Goal: Participate in discussion: Engage in conversation with other users on a specific topic

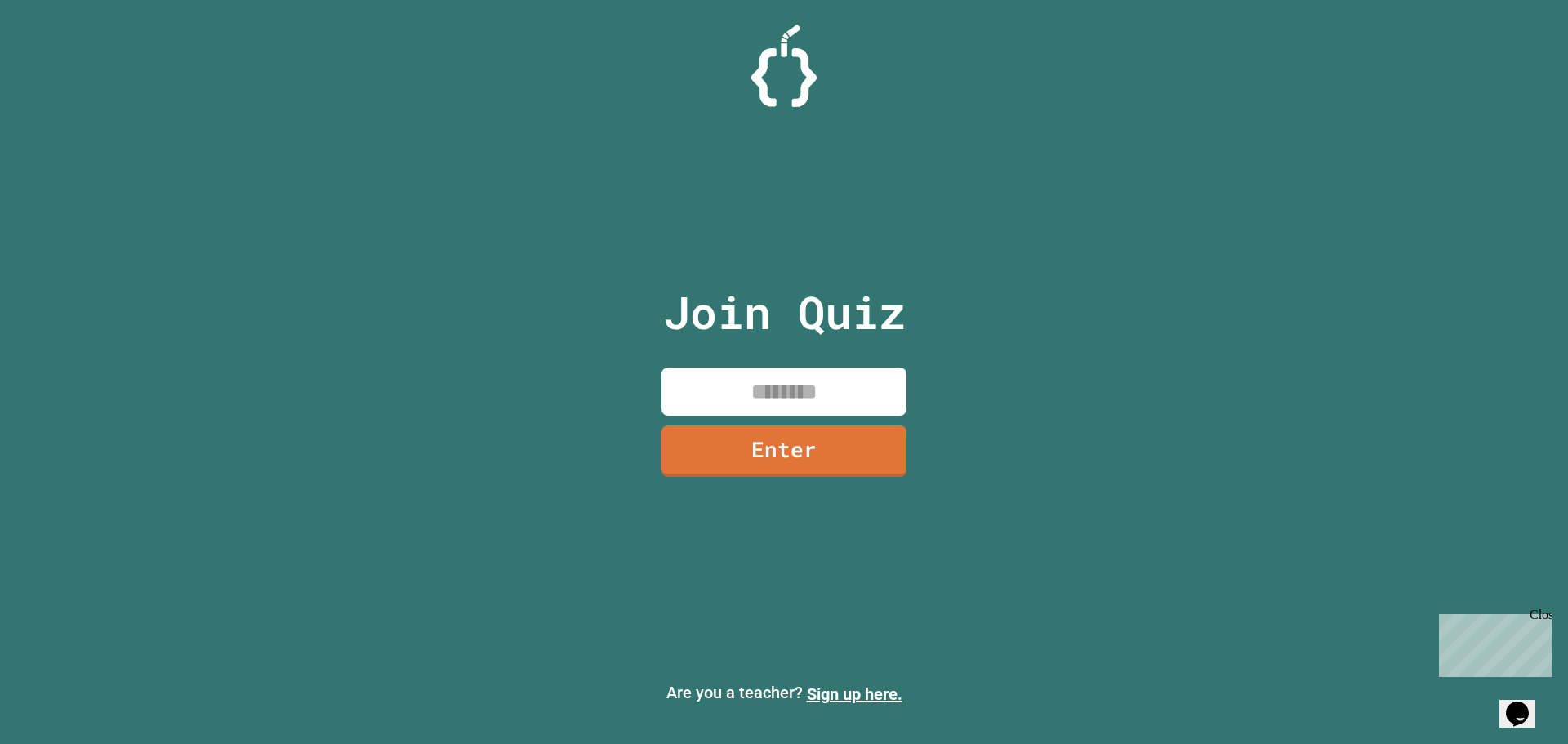
click at [789, 379] on input at bounding box center [784, 392] width 245 height 48
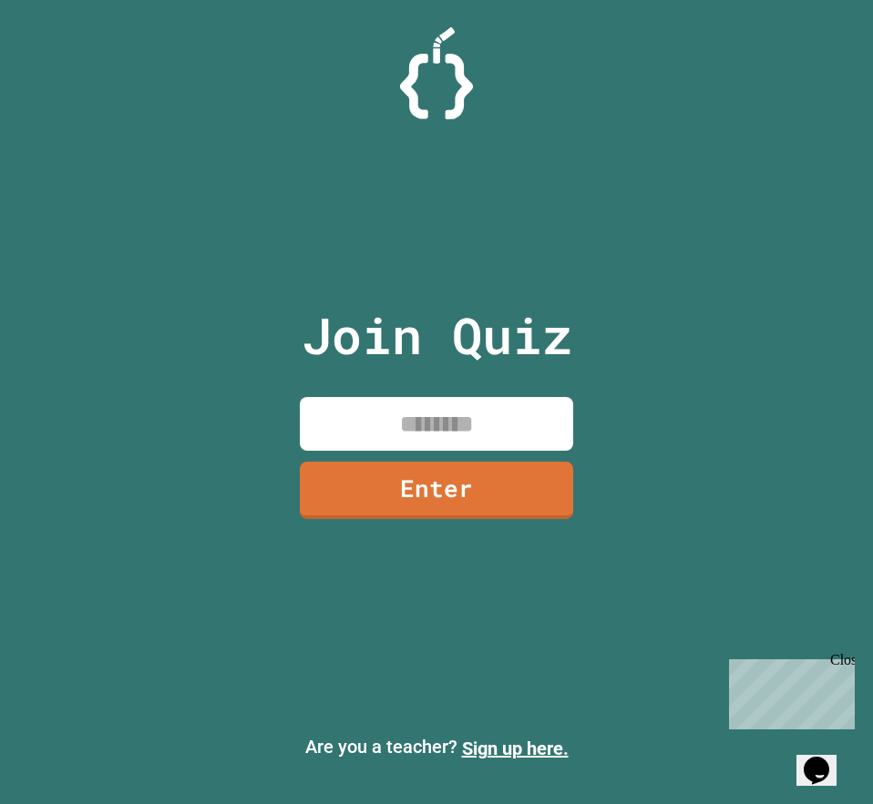
type input "********"
click at [479, 483] on link "Enter" at bounding box center [436, 490] width 273 height 57
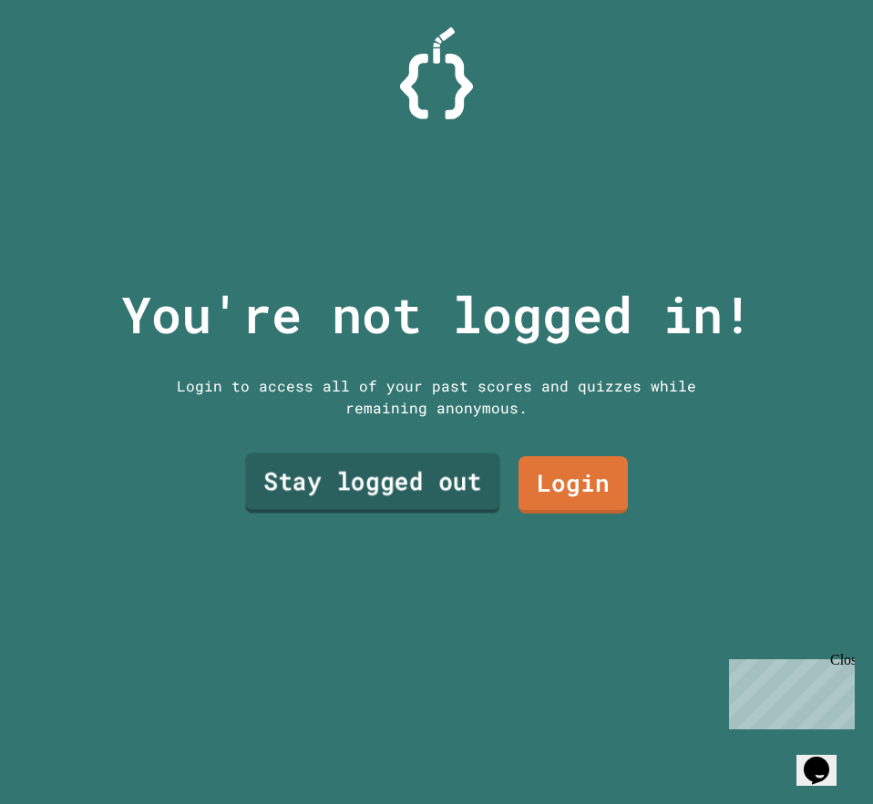
click at [438, 474] on link "Stay logged out" at bounding box center [372, 484] width 255 height 60
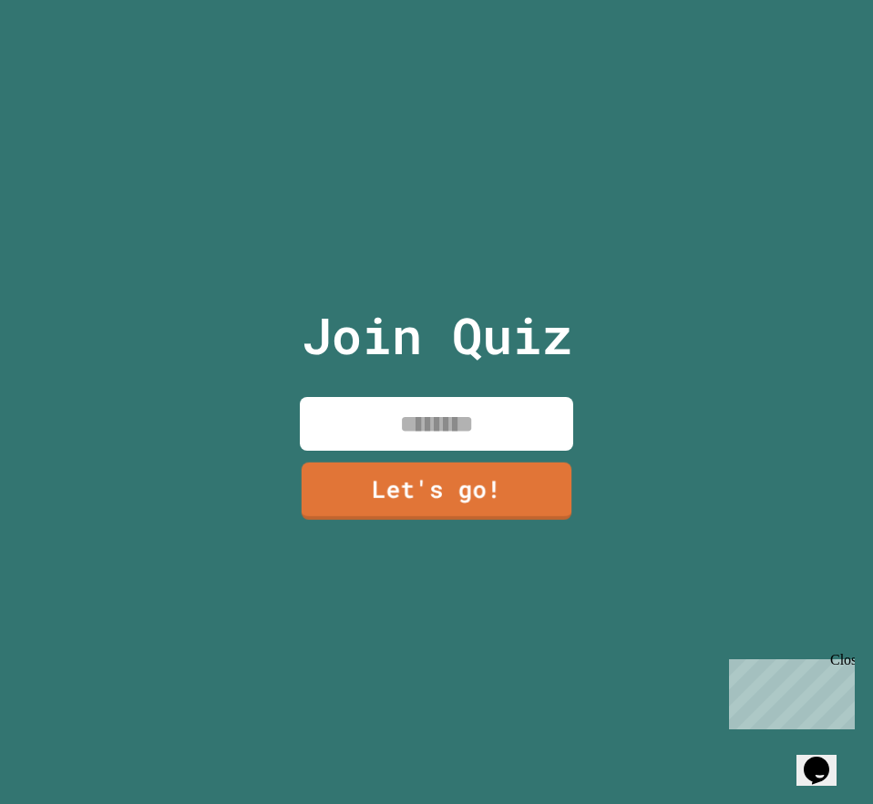
click at [457, 413] on input at bounding box center [436, 424] width 273 height 54
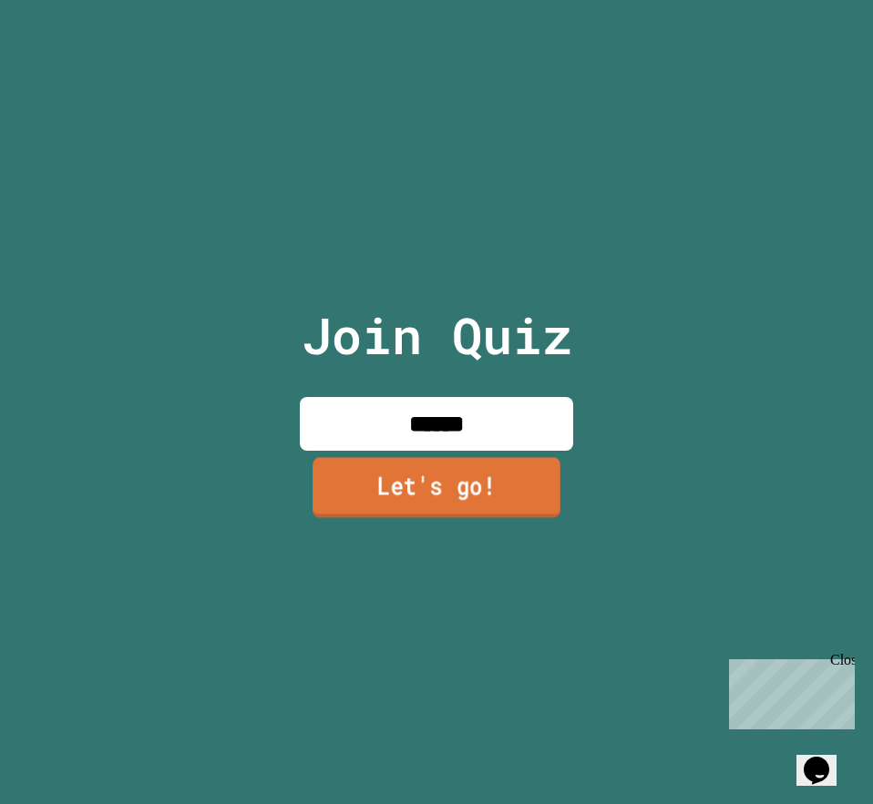
type input "******"
click at [544, 488] on link "Let's go!" at bounding box center [436, 487] width 248 height 60
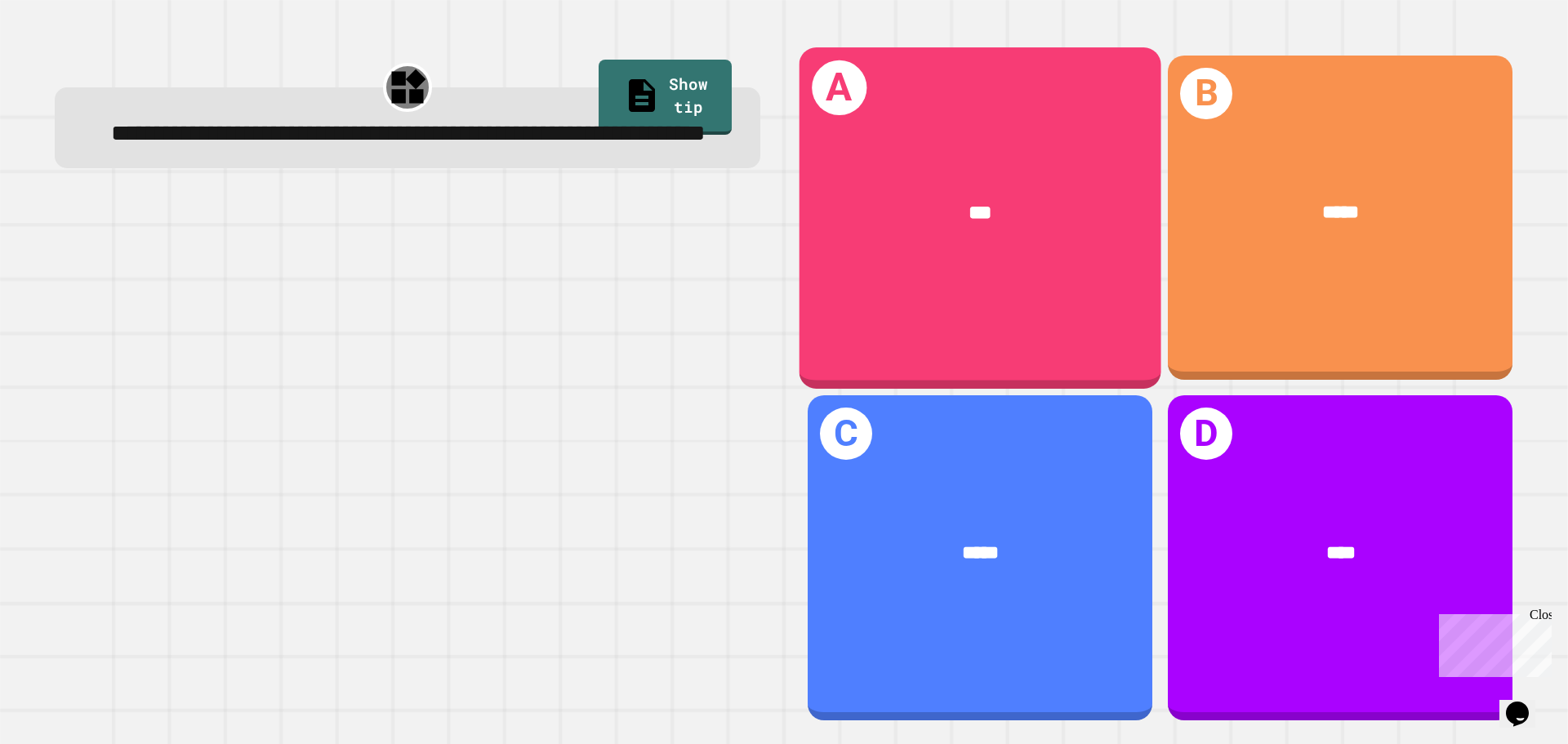
click at [914, 261] on div "***" at bounding box center [980, 213] width 361 height 109
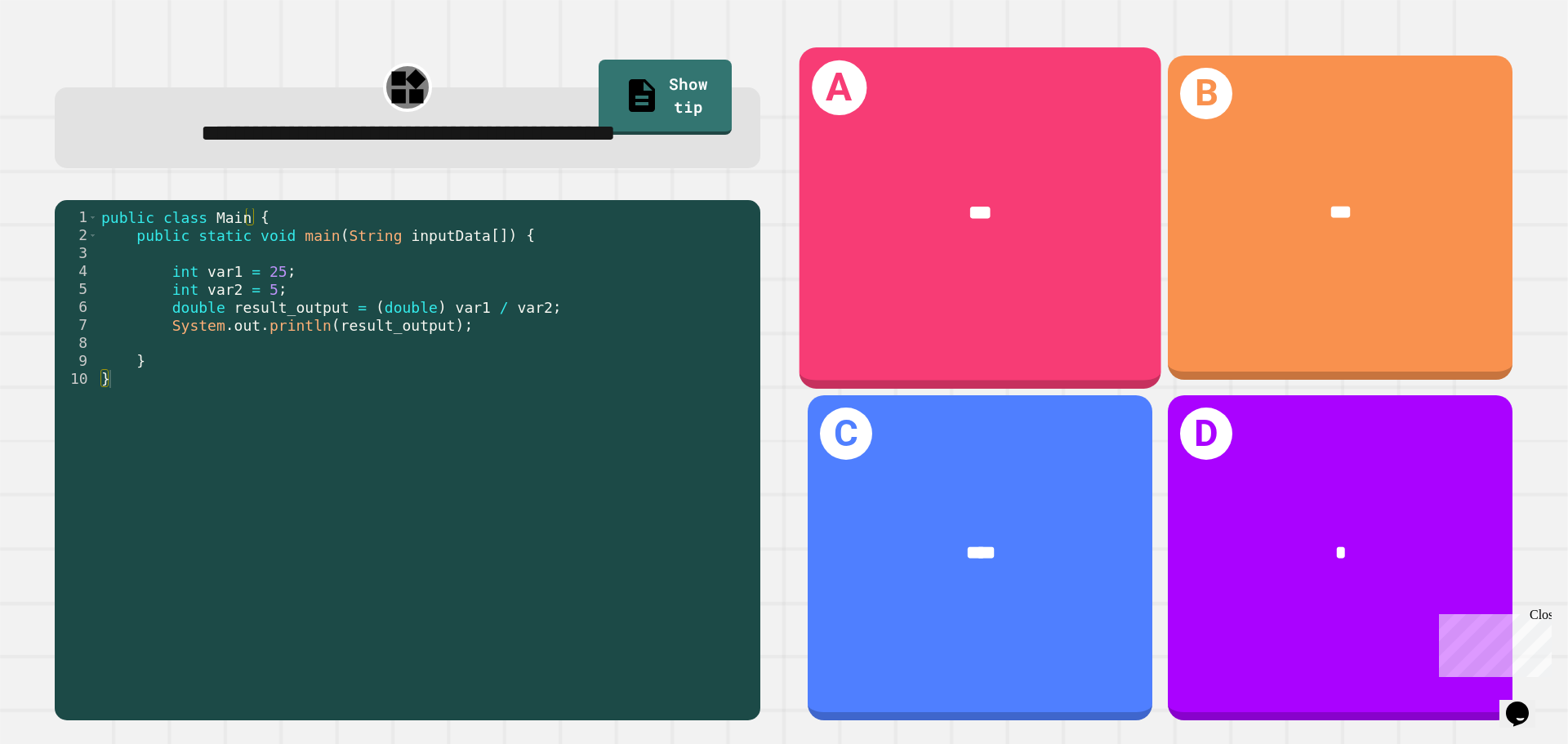
click at [998, 295] on div "A ***" at bounding box center [980, 218] width 361 height 341
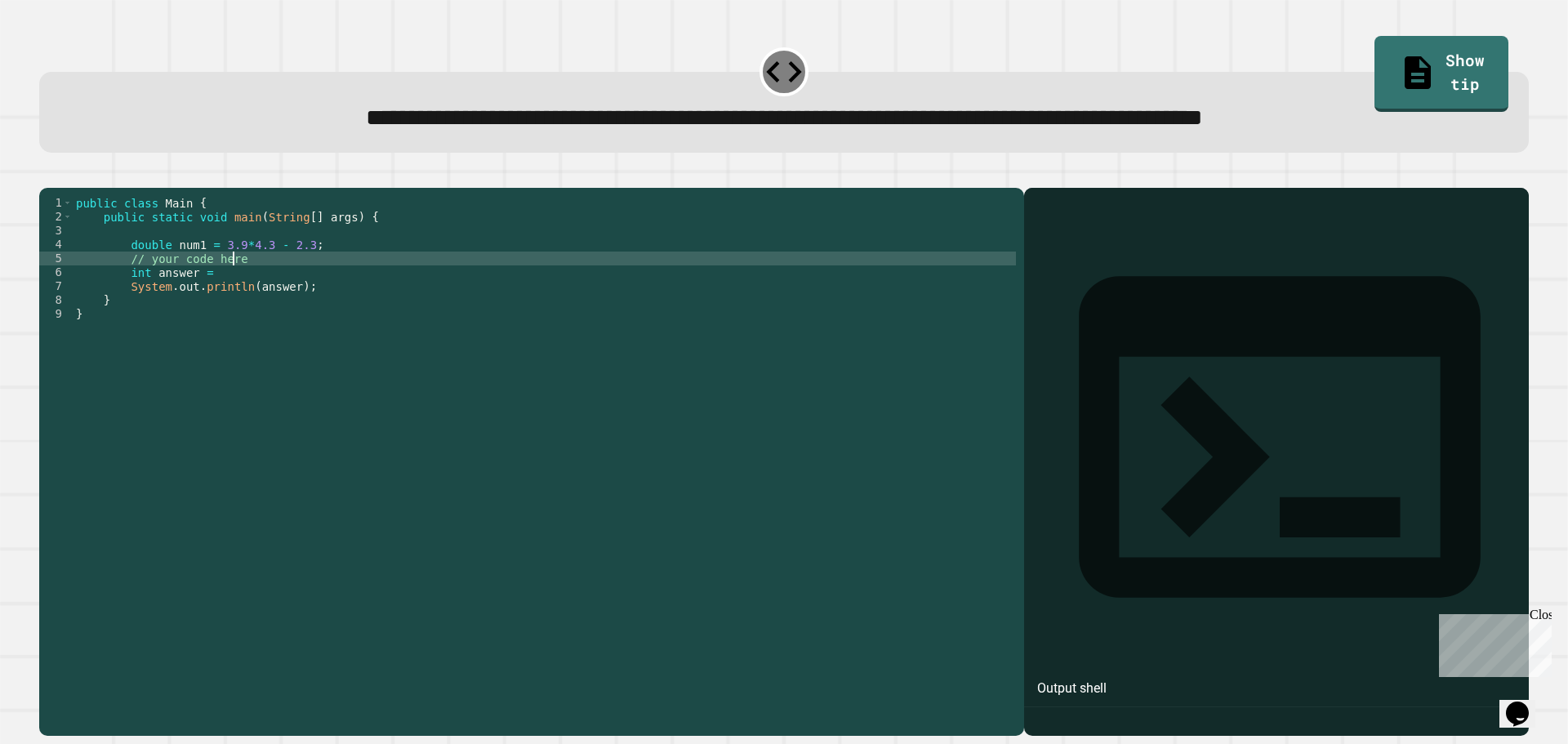
click at [268, 281] on div "public class Main { public static void main ( String [ ] args ) { double num1 =…" at bounding box center [544, 446] width 943 height 499
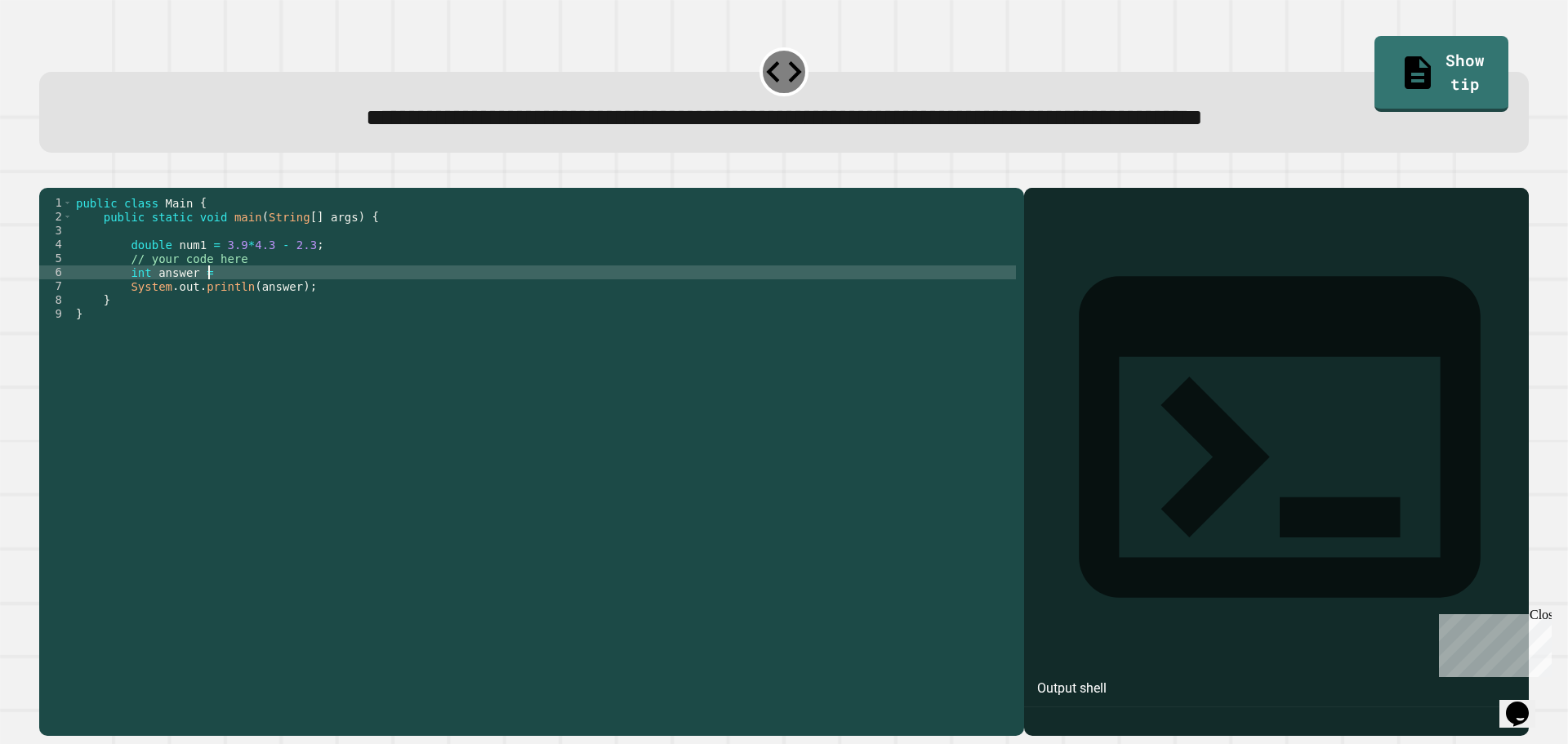
click at [261, 298] on div "public class Main { public static void main ( String [ ] args ) { double num1 =…" at bounding box center [544, 446] width 943 height 499
click at [1442, 67] on link "Show tip" at bounding box center [1441, 73] width 135 height 79
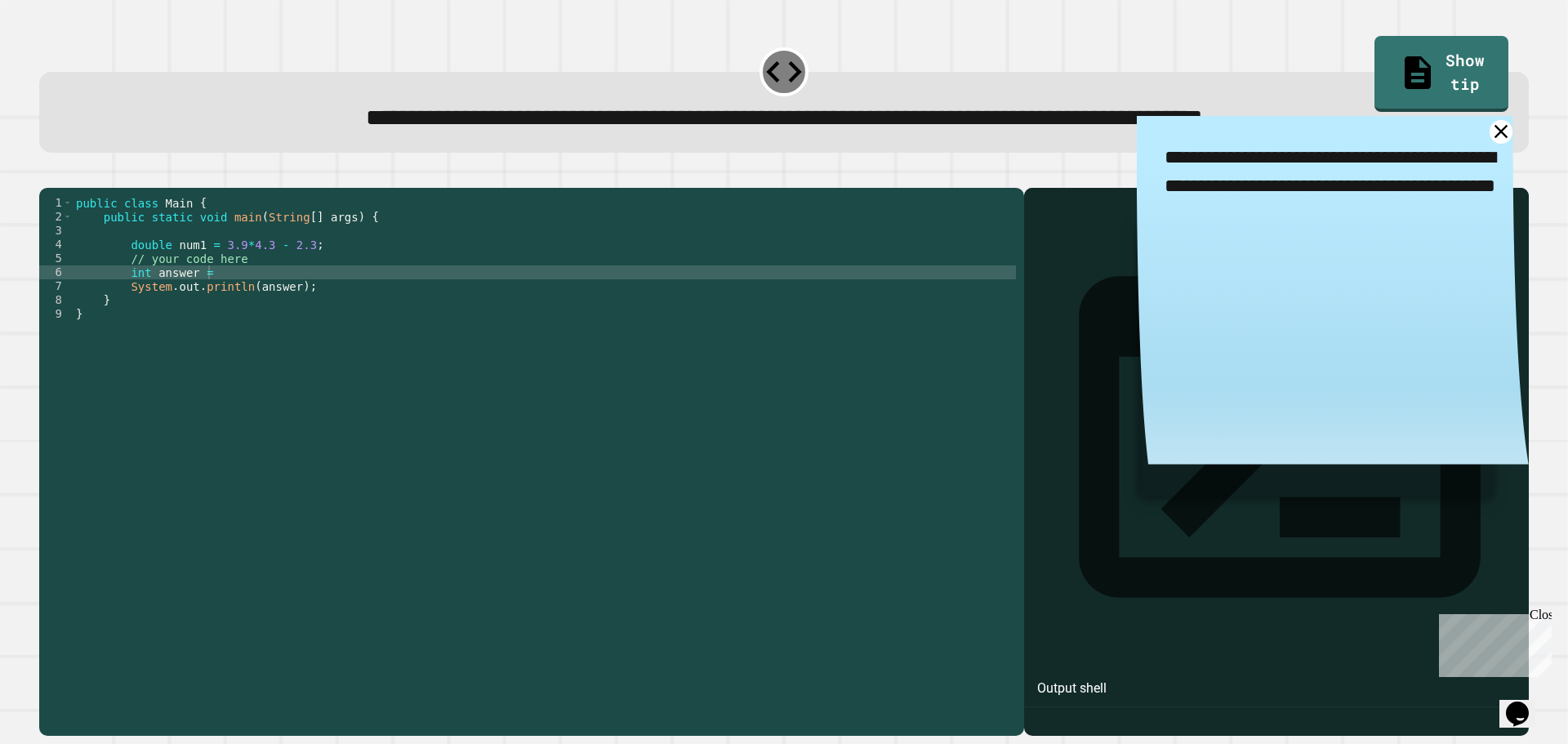
drag, startPoint x: 1209, startPoint y: 157, endPoint x: 1337, endPoint y: 177, distance: 129.6
click at [1337, 177] on textarea "**********" at bounding box center [1332, 186] width 392 height 142
click at [1312, 163] on textarea "**********" at bounding box center [1332, 186] width 392 height 142
click at [1493, 133] on icon at bounding box center [1501, 132] width 16 height 16
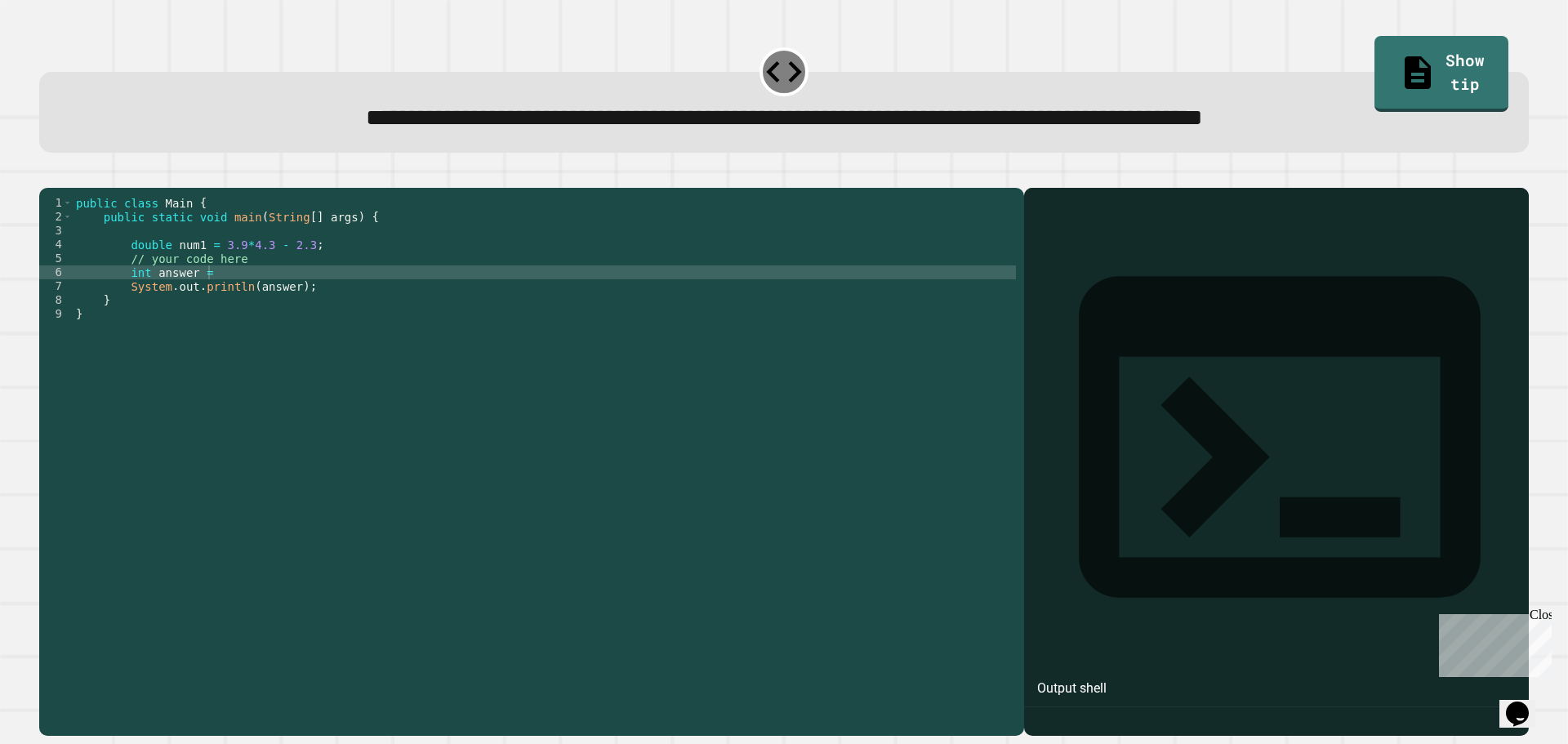
click at [212, 299] on div "public class Main { public static void main ( String [ ] args ) { double num1 =…" at bounding box center [544, 446] width 943 height 499
click at [440, 446] on div "public class Main { public static void main ( String [ ] args ) { double num1 =…" at bounding box center [544, 446] width 943 height 499
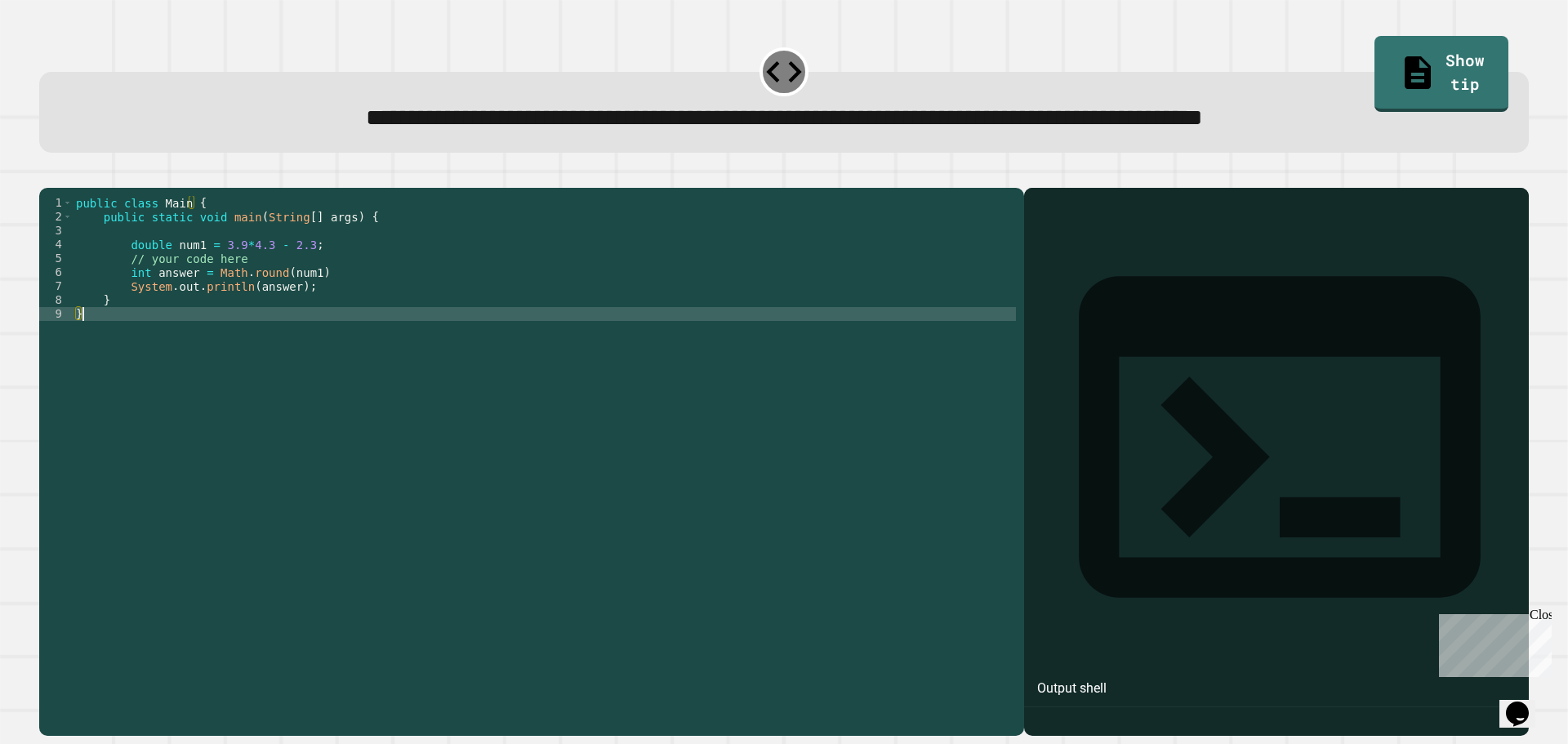
click at [48, 175] on icon "button" at bounding box center [48, 175] width 0 height 0
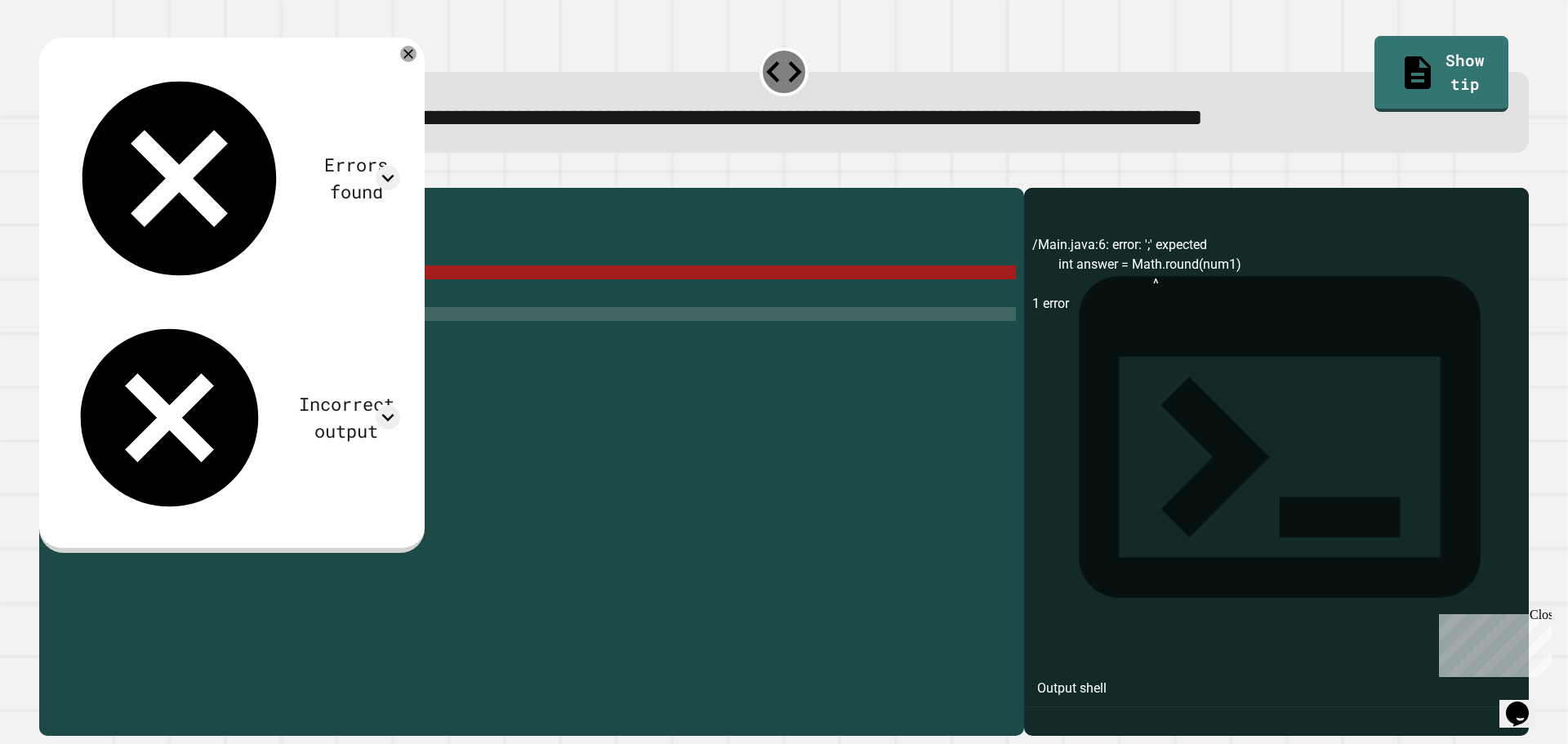
click at [247, 293] on div "public class Main { public static void main ( String [ ] args ) { double num1 =…" at bounding box center [544, 446] width 943 height 499
click at [265, 293] on div "public class Main { public static void main ( String [ ] args ) { double num1 =…" at bounding box center [544, 446] width 943 height 499
click at [275, 296] on div "public class Main { public static void main ( String [ ] args ) { double num1 =…" at bounding box center [544, 446] width 943 height 499
click at [296, 296] on div "public class Main { public static void main ( String [ ] args ) { double num1 =…" at bounding box center [544, 446] width 943 height 499
drag, startPoint x: 312, startPoint y: 297, endPoint x: 205, endPoint y: 300, distance: 107.0
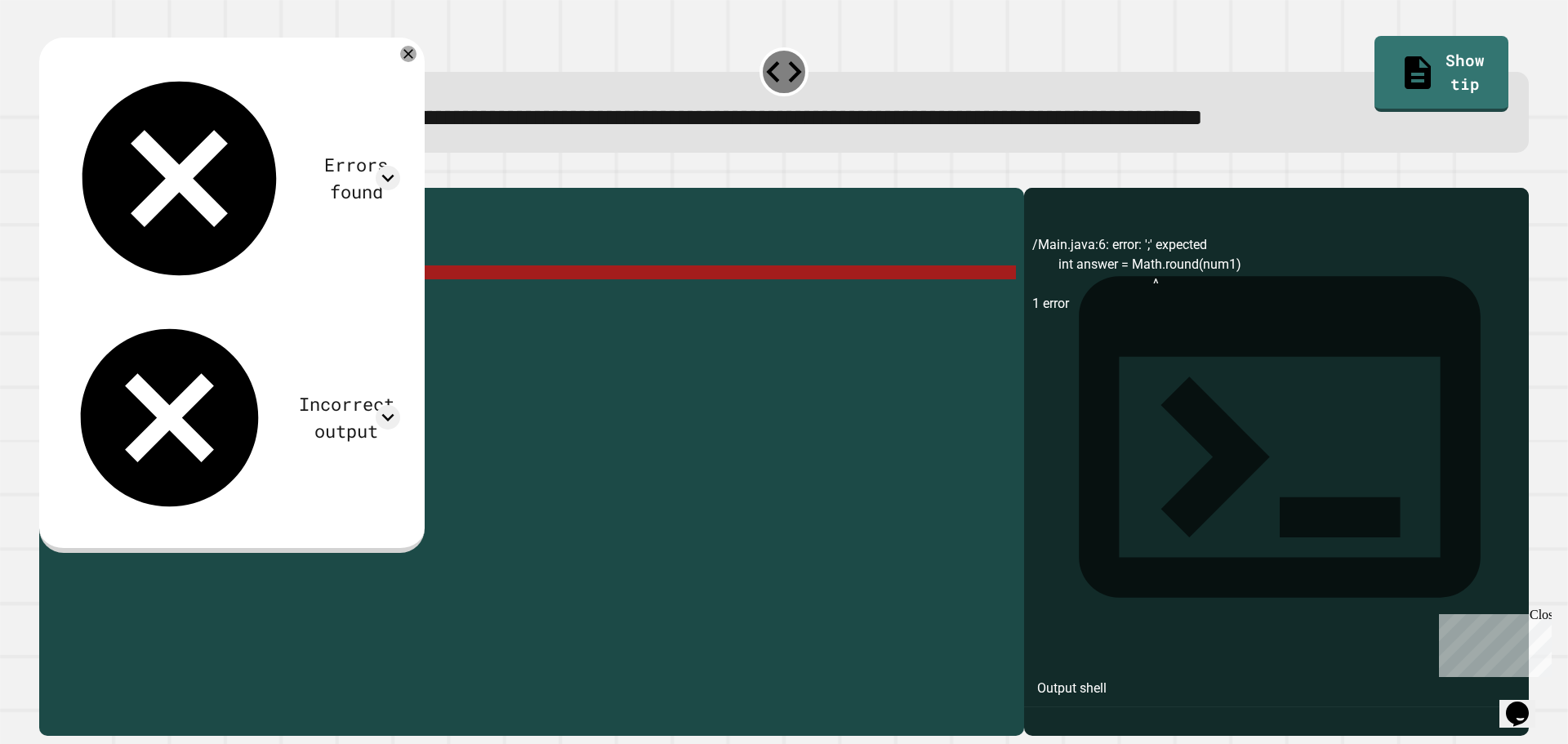
click at [205, 300] on div "public class Main { public static void main ( String [ ] args ) { double num1 =…" at bounding box center [544, 446] width 943 height 499
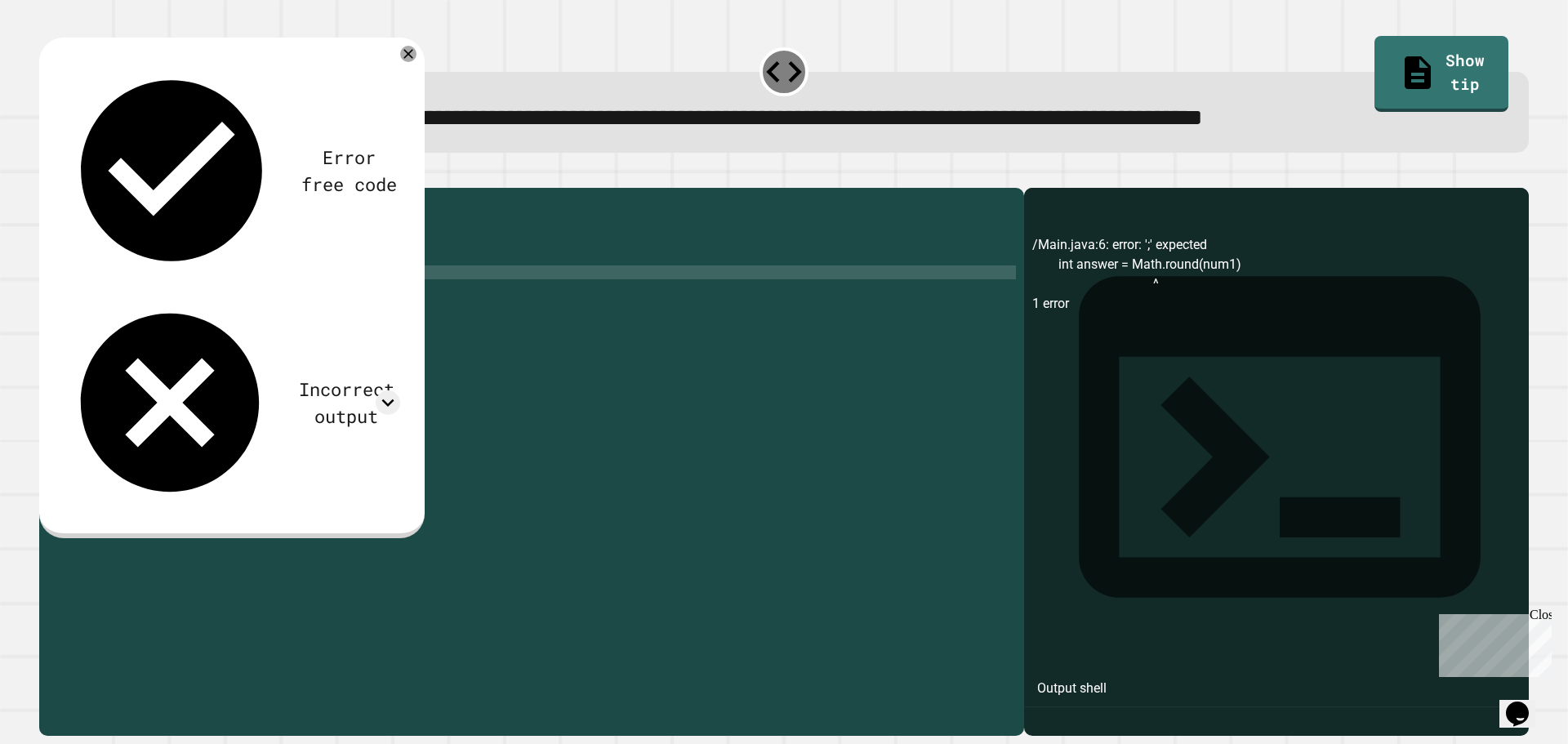
scroll to position [0, 13]
click at [276, 293] on div "public class Main { public static void main ( String [ ] args ) { double num1 =…" at bounding box center [544, 446] width 943 height 499
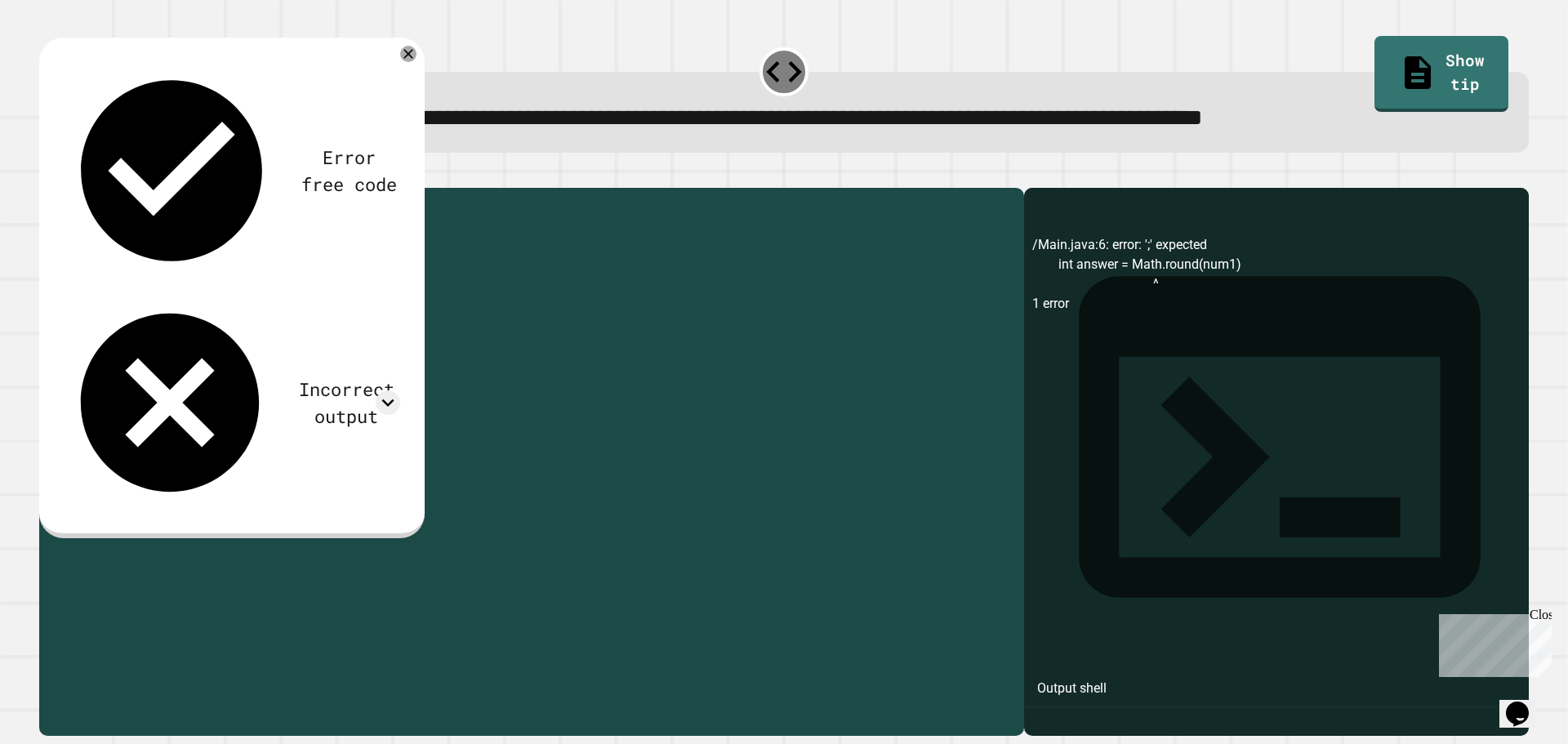
drag, startPoint x: 285, startPoint y: 297, endPoint x: 238, endPoint y: 289, distance: 47.7
click at [207, 298] on div "public class Main { public static void main ( String [ ] args ) { double num1 =…" at bounding box center [544, 446] width 943 height 499
type textarea "**********"
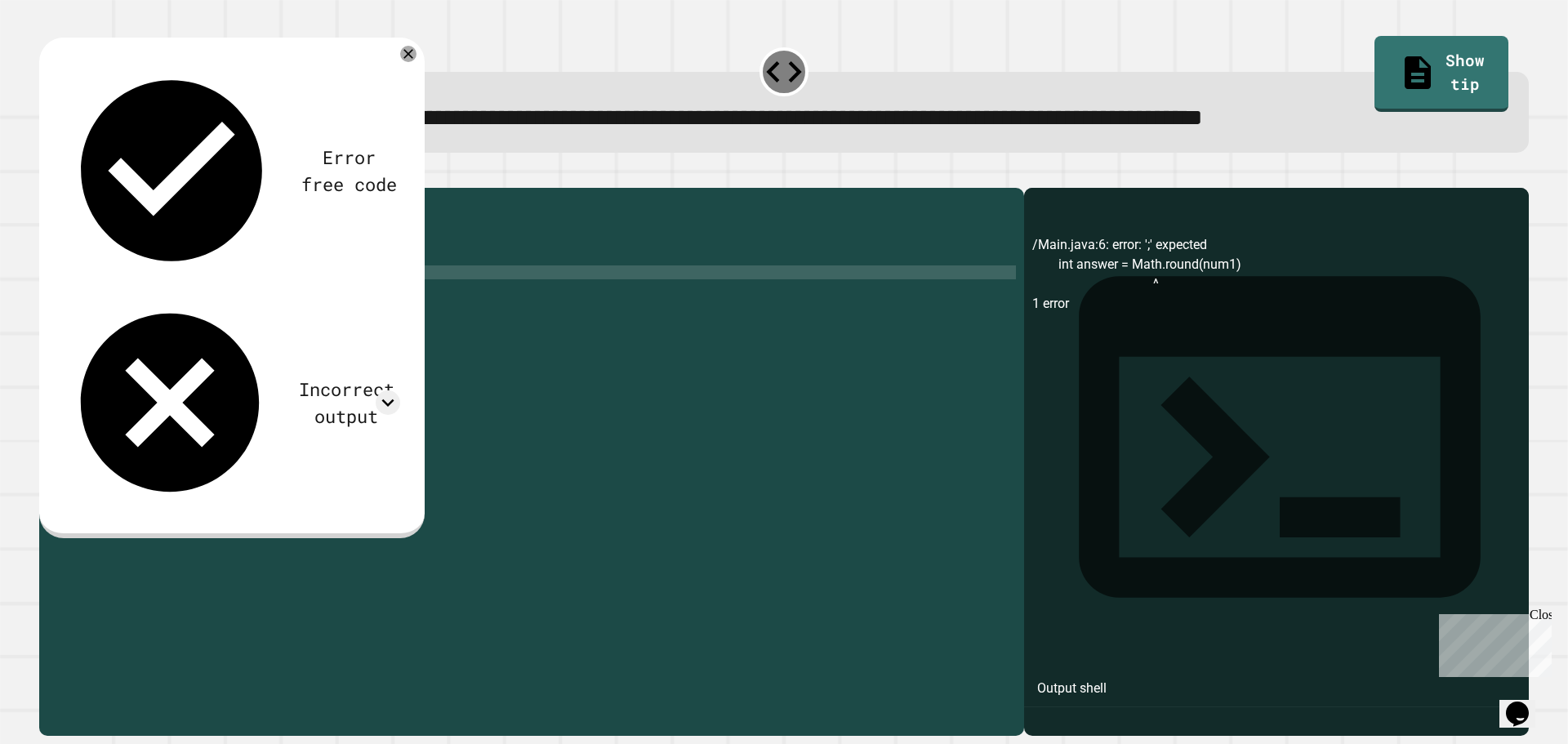
scroll to position [0, 9]
click at [1408, 56] on link "Show tip" at bounding box center [1441, 73] width 134 height 79
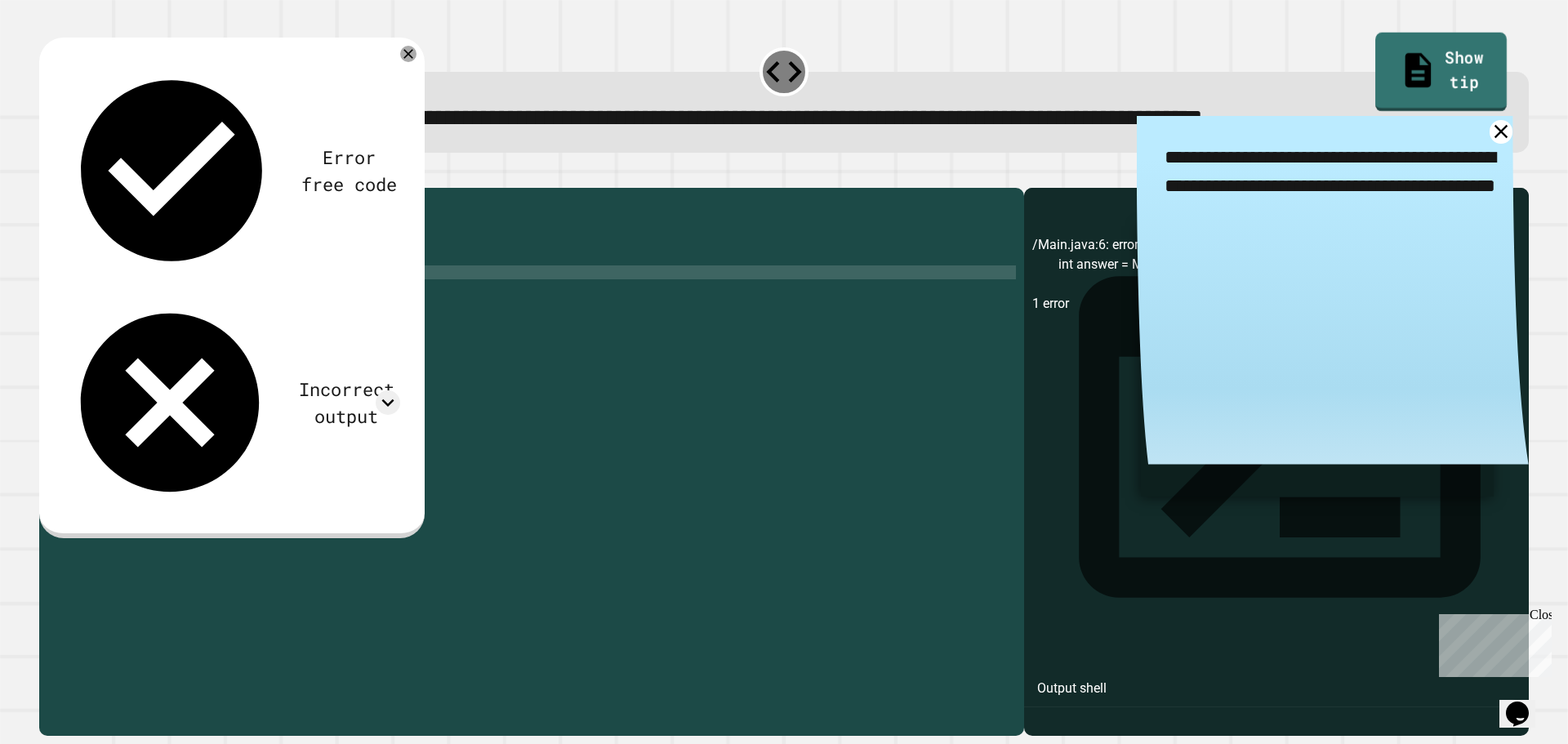
click at [1409, 59] on link "Show tip" at bounding box center [1442, 72] width 132 height 79
drag, startPoint x: 1213, startPoint y: 155, endPoint x: 1286, endPoint y: 132, distance: 76.5
click at [1287, 133] on textarea "**********" at bounding box center [1332, 186] width 392 height 142
click at [1487, 133] on icon at bounding box center [1502, 132] width 29 height 29
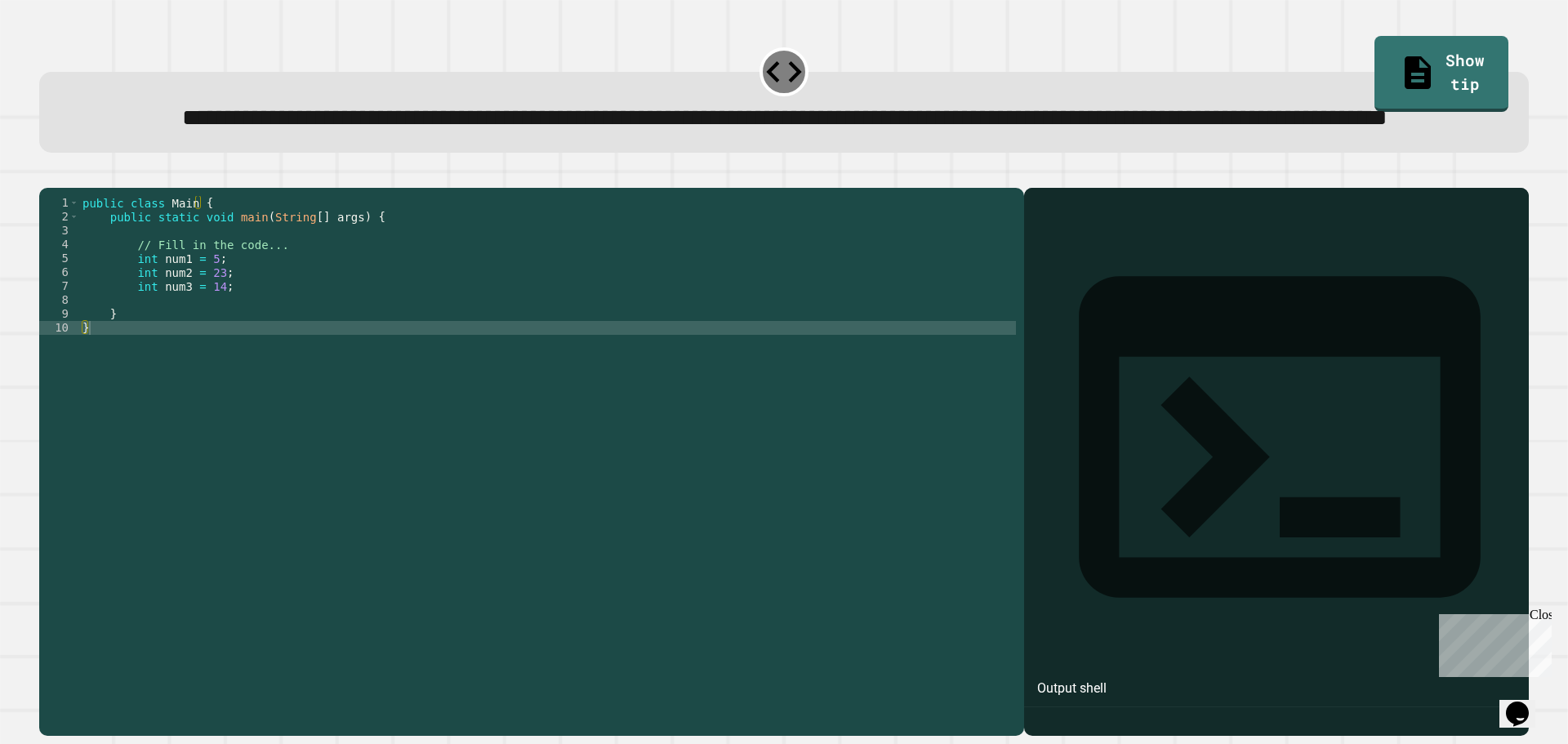
click at [233, 359] on div "public class Main { public static void main ( String [ ] args ) { // Fill in th…" at bounding box center [547, 425] width 937 height 458
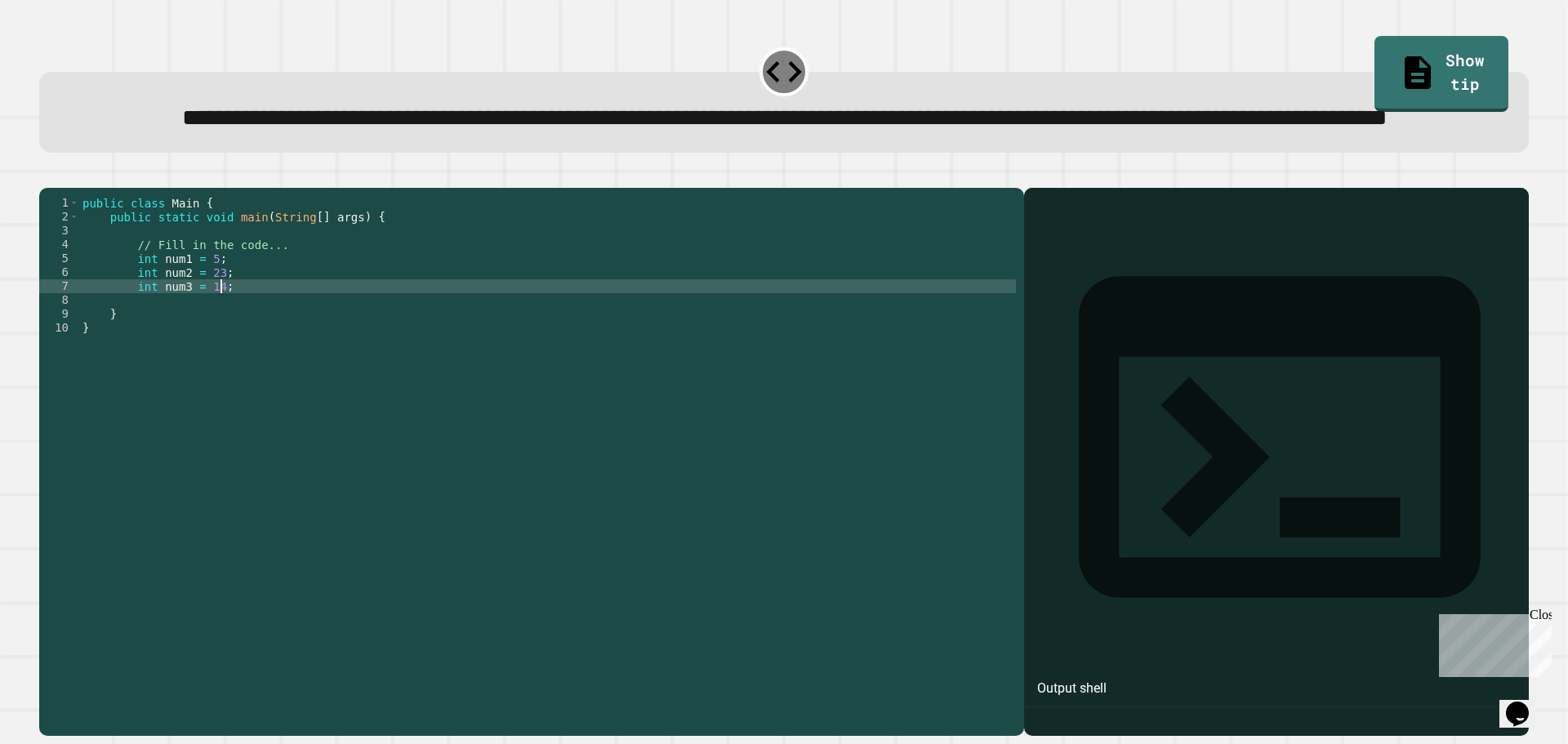
click at [261, 347] on div "public class Main { public static void main ( String [ ] args ) { // Fill in th…" at bounding box center [547, 425] width 937 height 458
type textarea "**********"
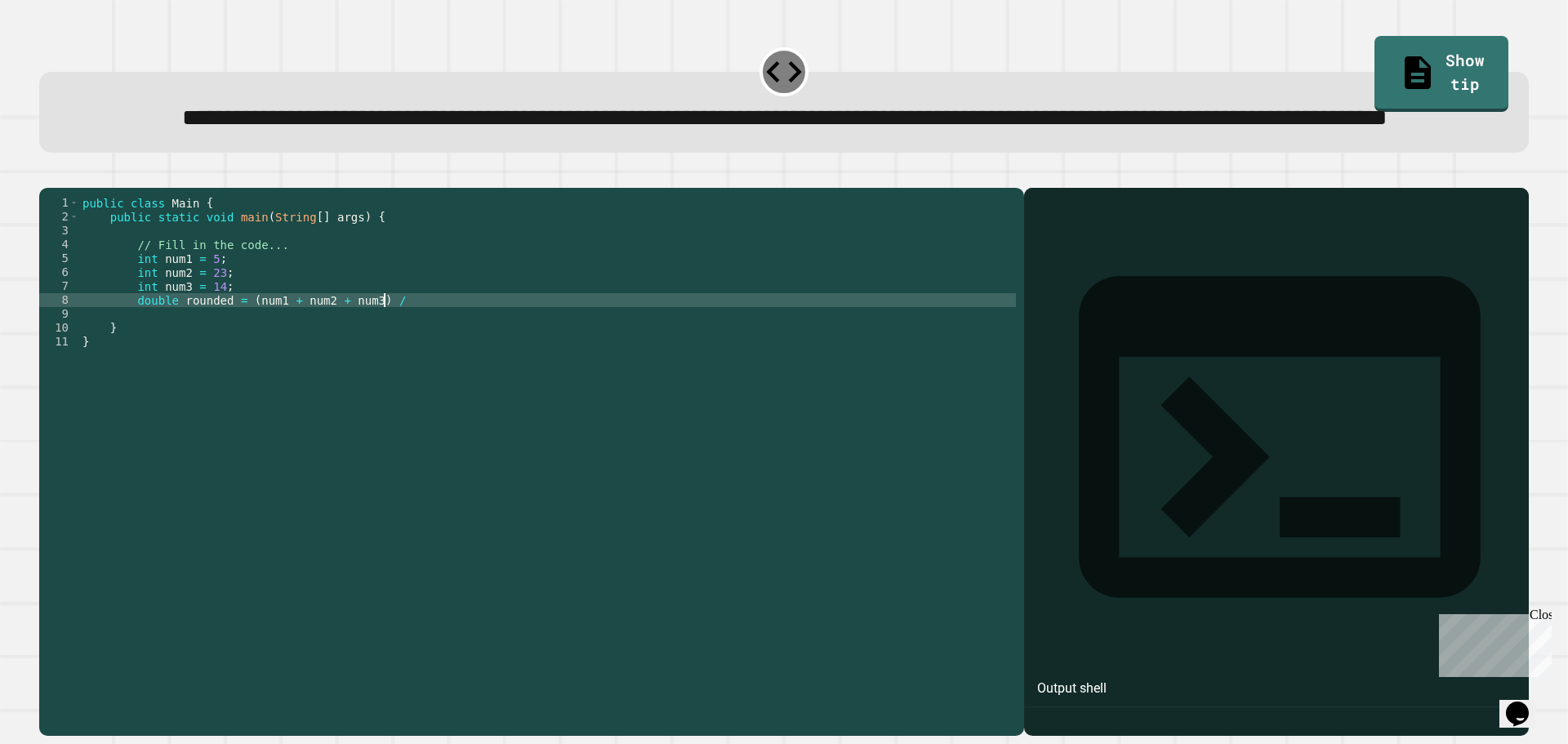
scroll to position [0, 21]
click at [47, 187] on div at bounding box center [784, 178] width 1489 height 20
click at [48, 175] on icon "button" at bounding box center [48, 175] width 0 height 0
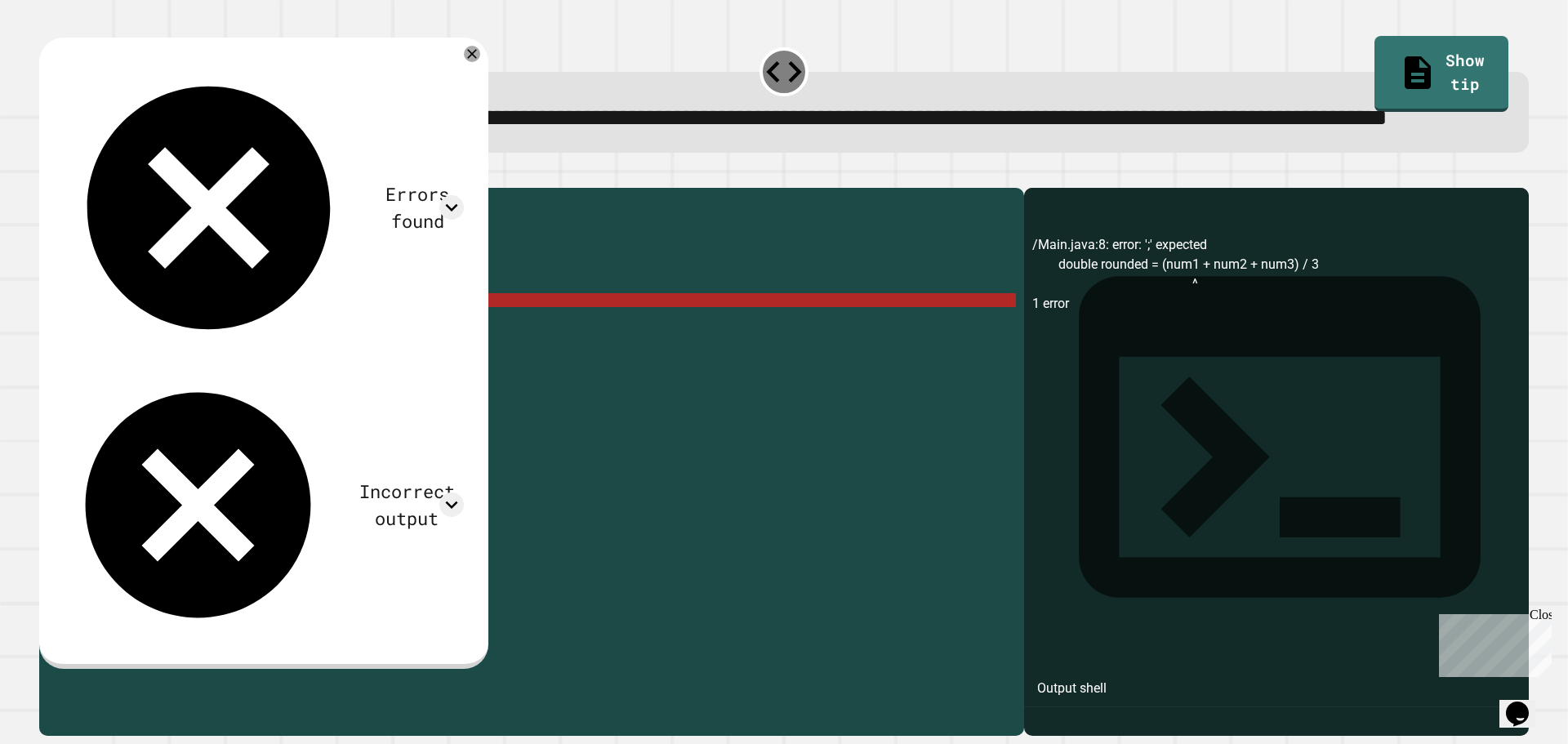
click at [243, 361] on div "public class Main { public static void main ( String [ ] args ) { // Fill in th…" at bounding box center [547, 425] width 937 height 458
click at [246, 361] on div "public class Main { public static void main ( String [ ] args ) { // Fill in th…" at bounding box center [547, 425] width 937 height 458
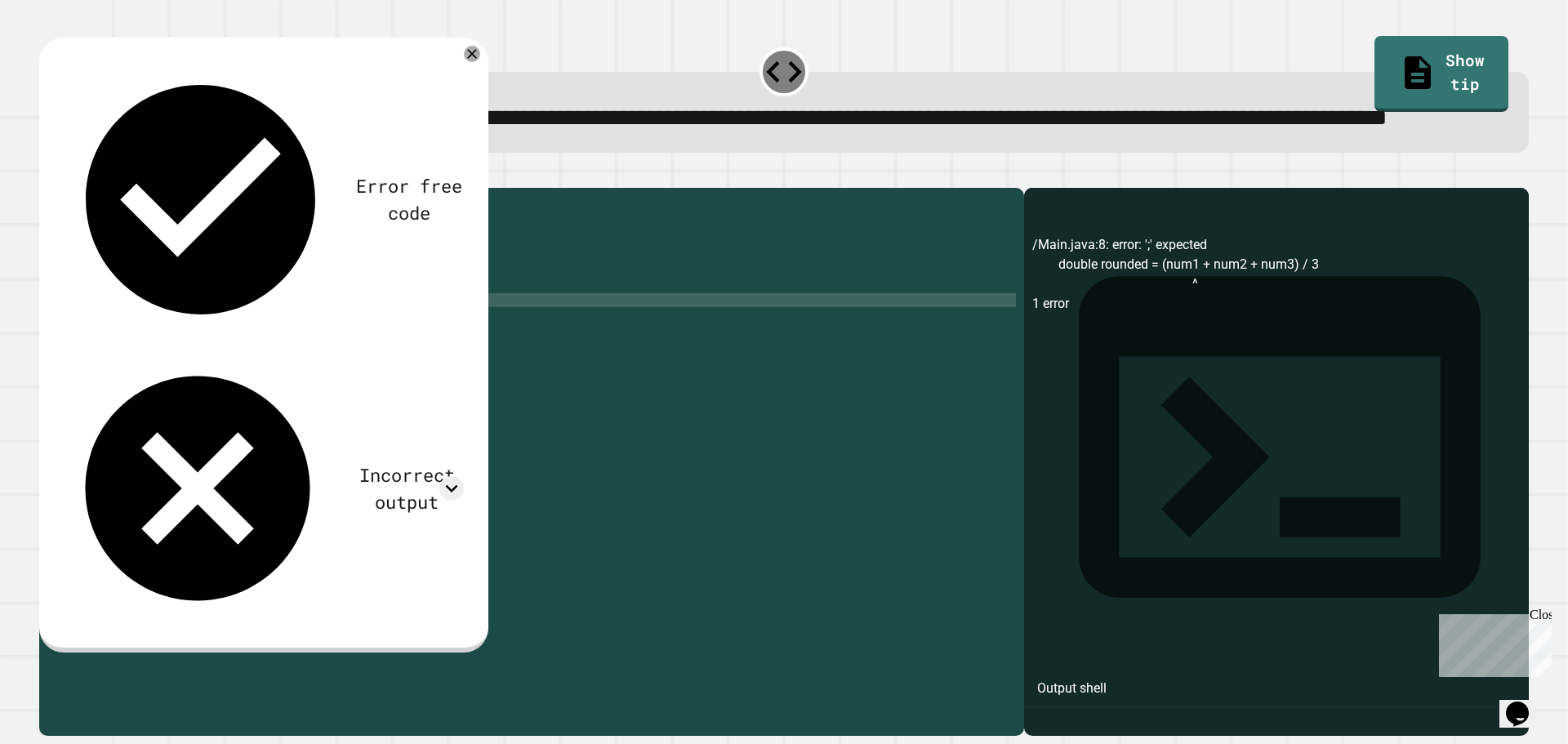
click at [361, 362] on div "public class Main { public static void main ( String [ ] args ) { // Fill in th…" at bounding box center [547, 425] width 937 height 458
click at [48, 175] on icon "button" at bounding box center [48, 175] width 0 height 0
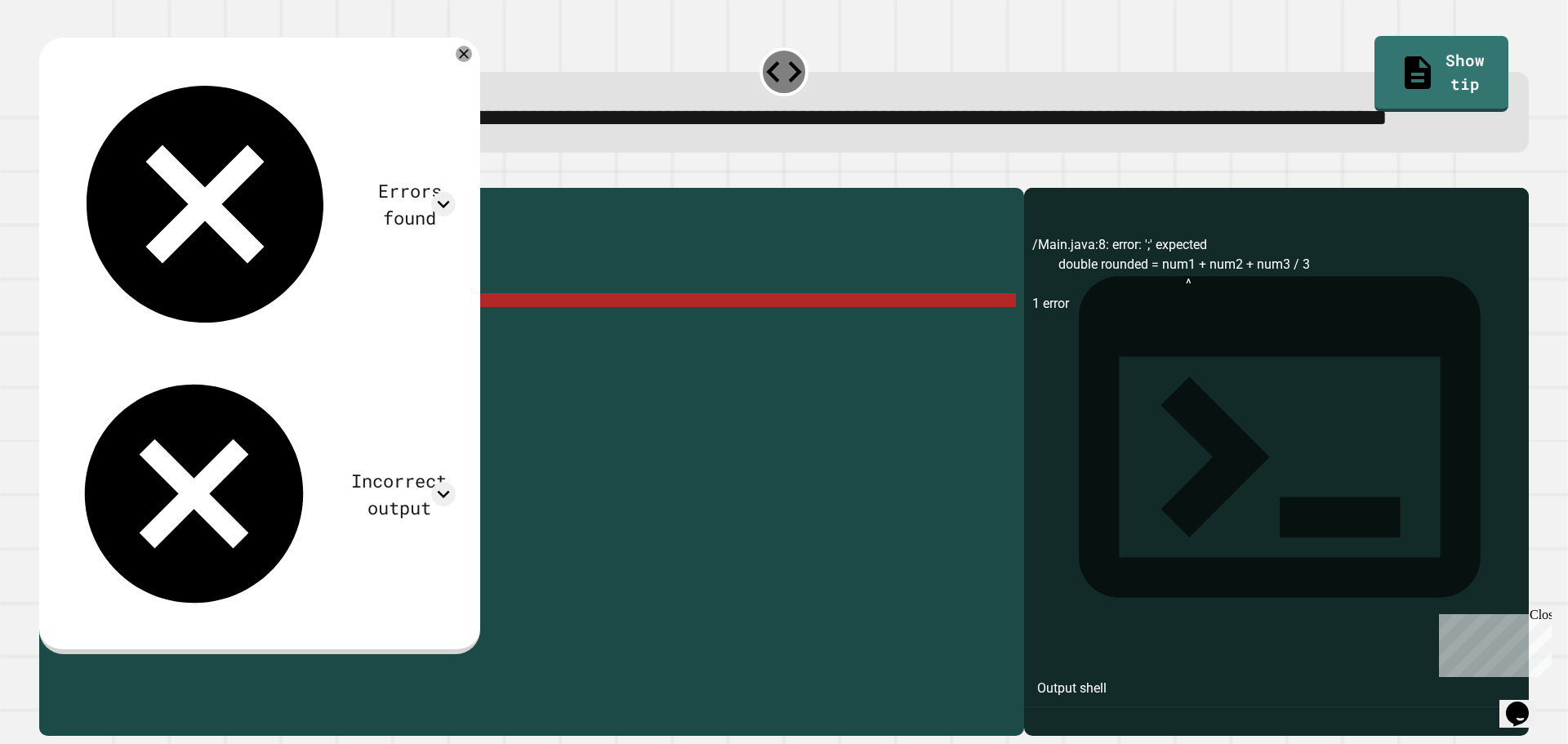
click at [396, 361] on div "public class Main { public static void main ( String [ ] args ) { // Fill in th…" at bounding box center [547, 425] width 937 height 458
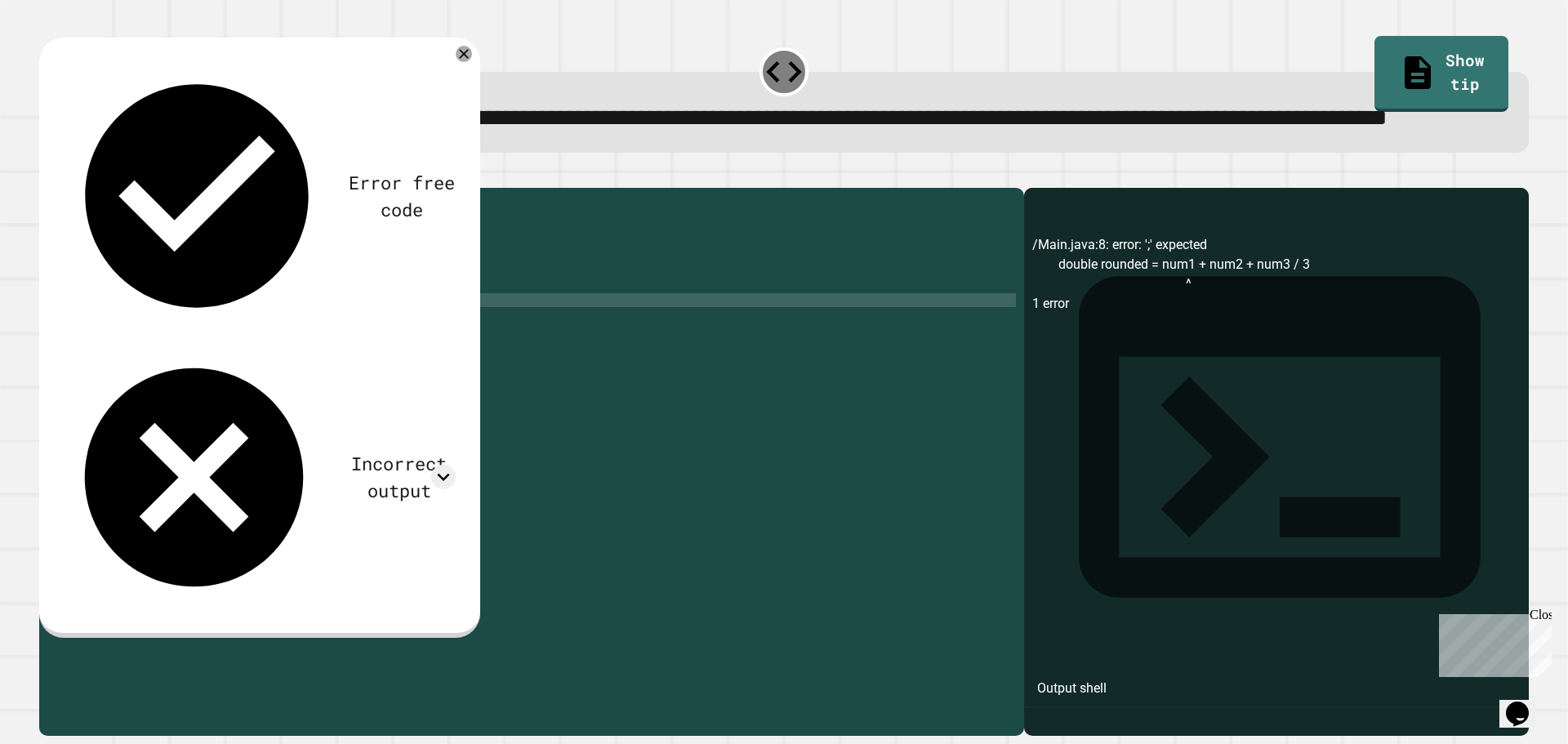
click at [48, 175] on button "button" at bounding box center [48, 175] width 0 height 0
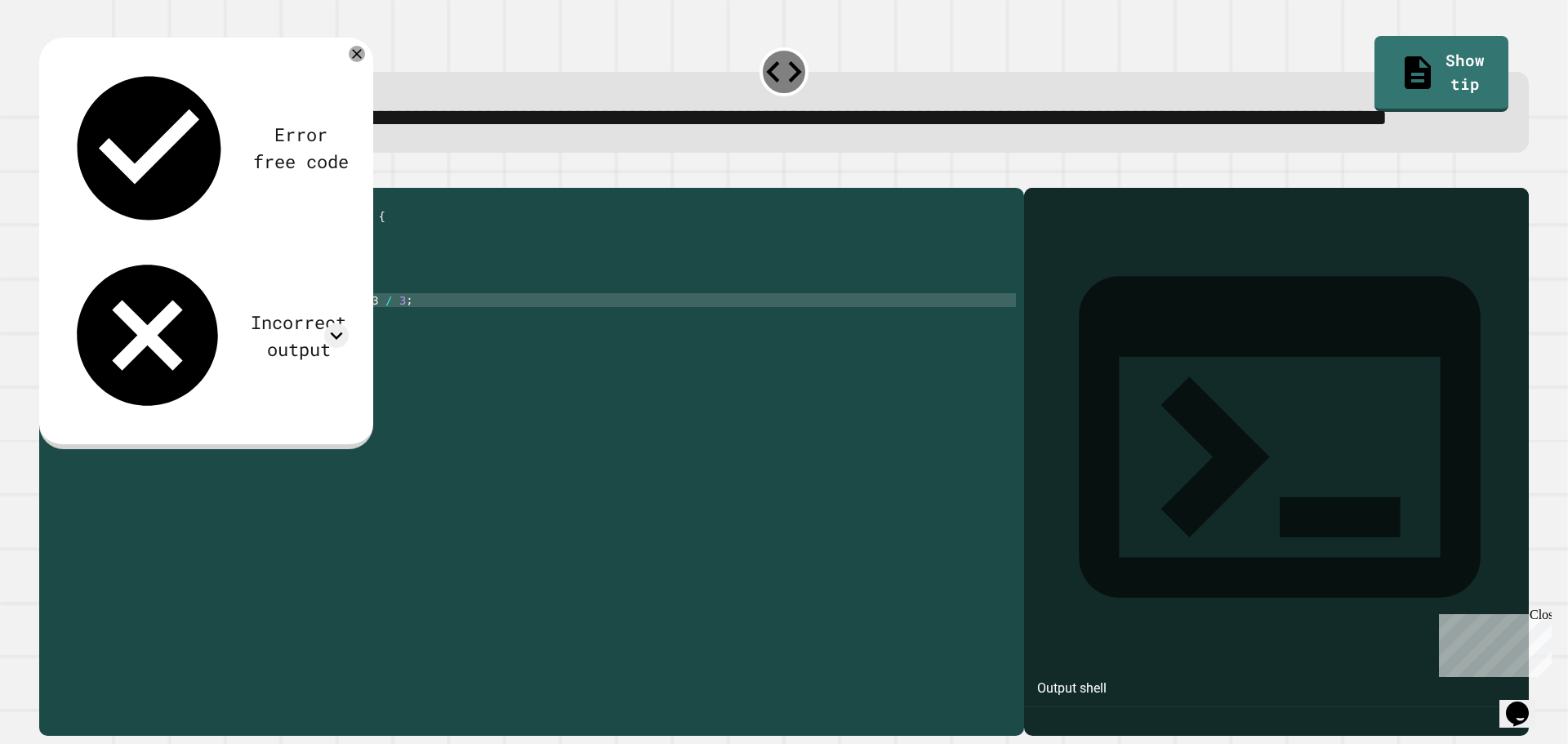
click at [239, 363] on div "public class Main { public static void main ( String [ ] args ) { // Fill in th…" at bounding box center [547, 425] width 937 height 458
click at [358, 361] on div "public class Main { public static void main ( String [ ] args ) { // Fill in th…" at bounding box center [547, 425] width 937 height 458
type textarea "**********"
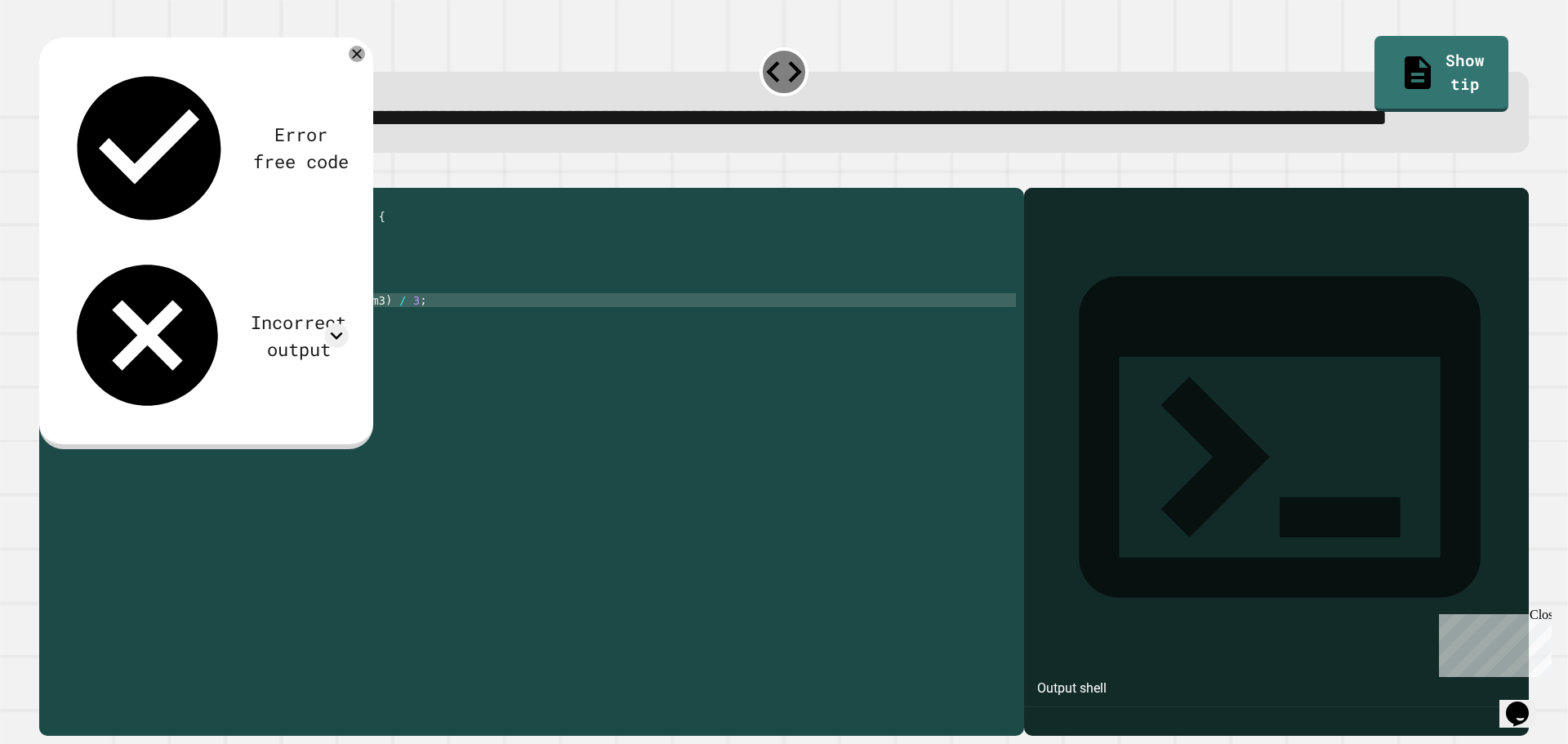
click at [48, 175] on icon "button" at bounding box center [48, 175] width 0 height 0
click at [392, 371] on div "public class Main { public static void main ( String [ ] args ) { // Fill in th…" at bounding box center [547, 425] width 937 height 458
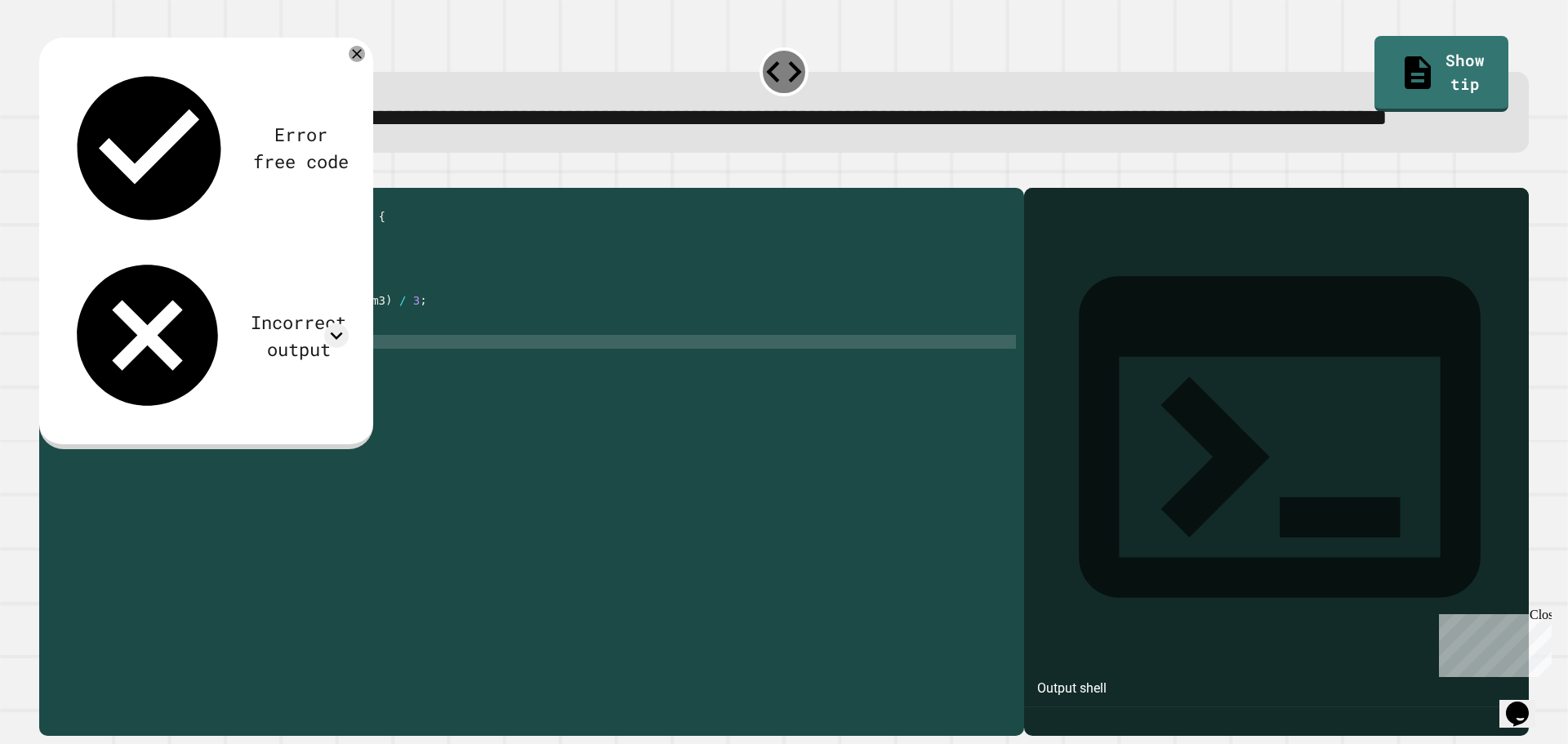
click at [121, 475] on div "public class Main { public static void main ( String [ ] args ) { // Fill in th…" at bounding box center [547, 425] width 937 height 458
click at [1083, 679] on div "Output shell" at bounding box center [1071, 688] width 69 height 20
click at [48, 175] on button "button" at bounding box center [48, 175] width 0 height 0
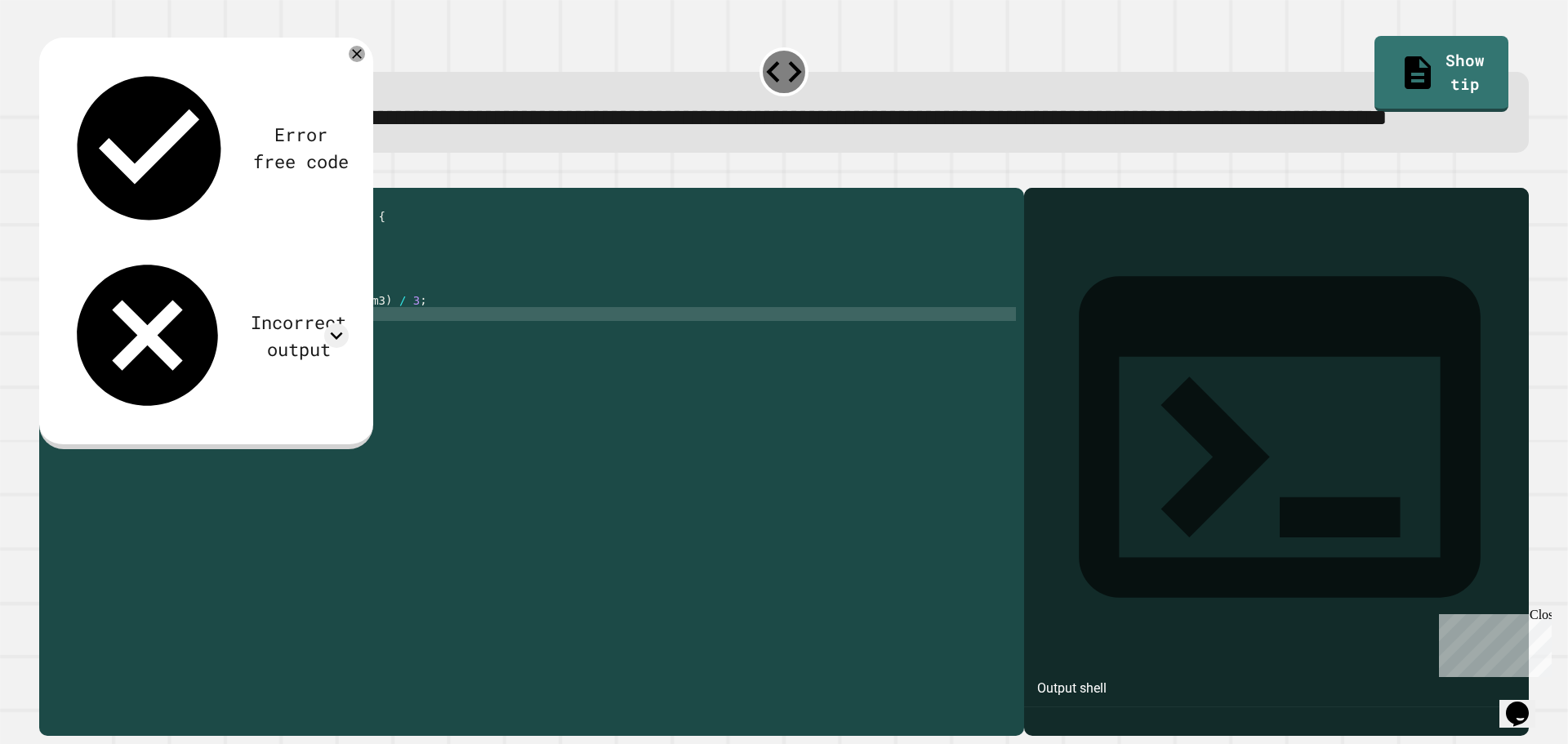
click at [152, 379] on div "public class Main { public static void main ( String [ ] args ) { // Fill in th…" at bounding box center [547, 425] width 937 height 458
click at [437, 363] on div "public class Main { public static void main ( String [ ] args ) { // Fill in th…" at bounding box center [547, 425] width 937 height 458
click at [48, 175] on button "button" at bounding box center [48, 175] width 0 height 0
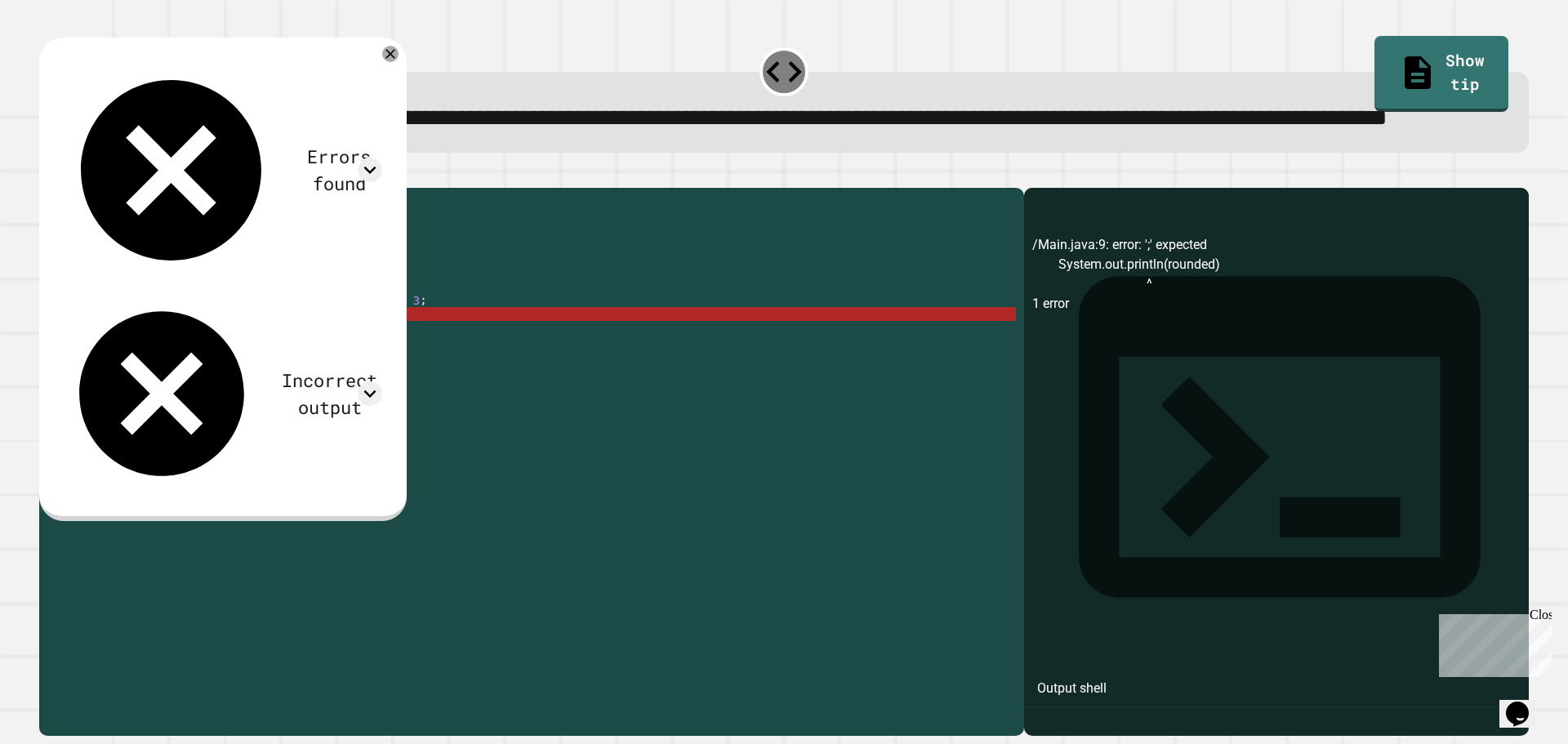
click at [300, 379] on div "public class Main { public static void main ( String [ ] args ) { // Fill in th…" at bounding box center [547, 425] width 937 height 458
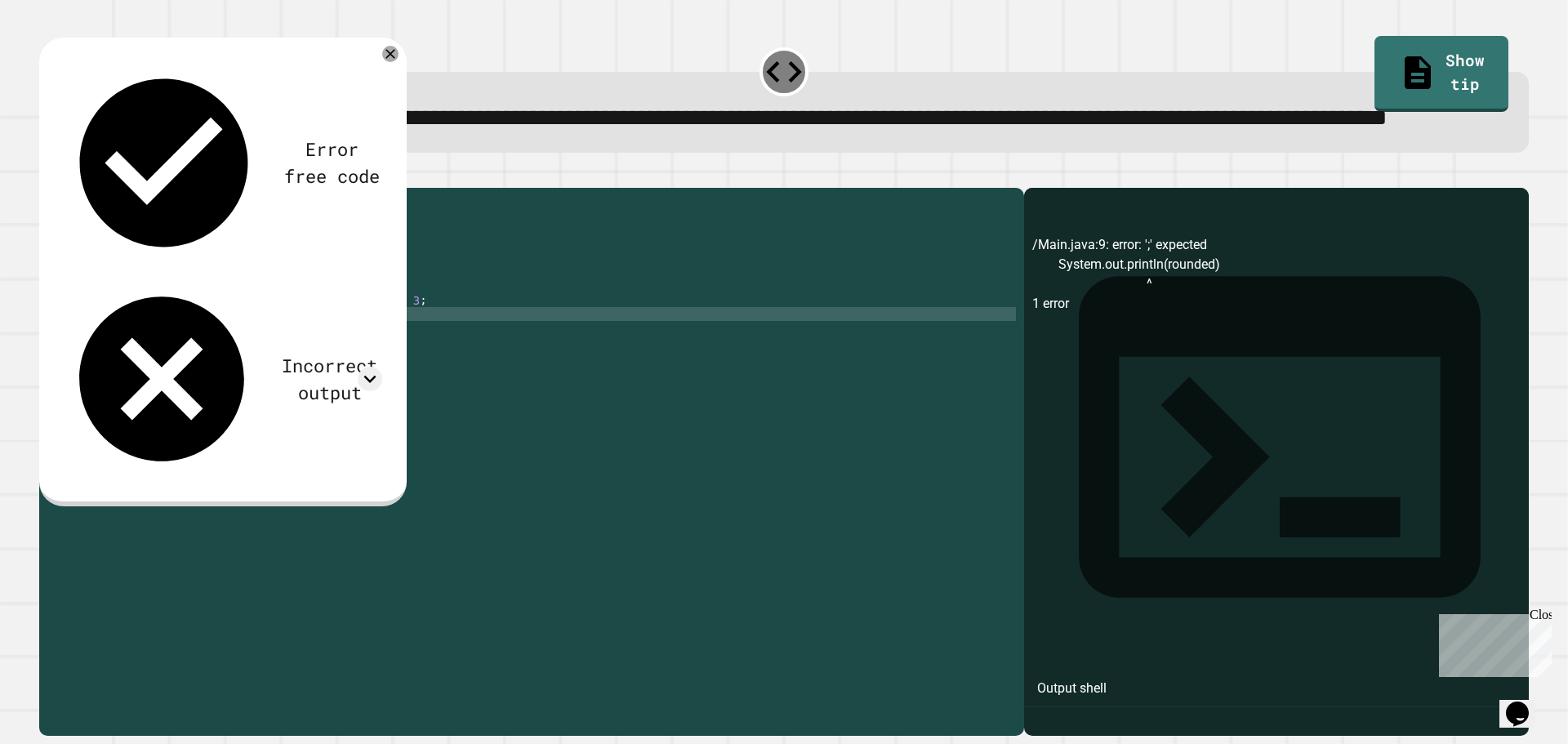
type textarea "**********"
click at [48, 175] on icon "button" at bounding box center [48, 175] width 0 height 0
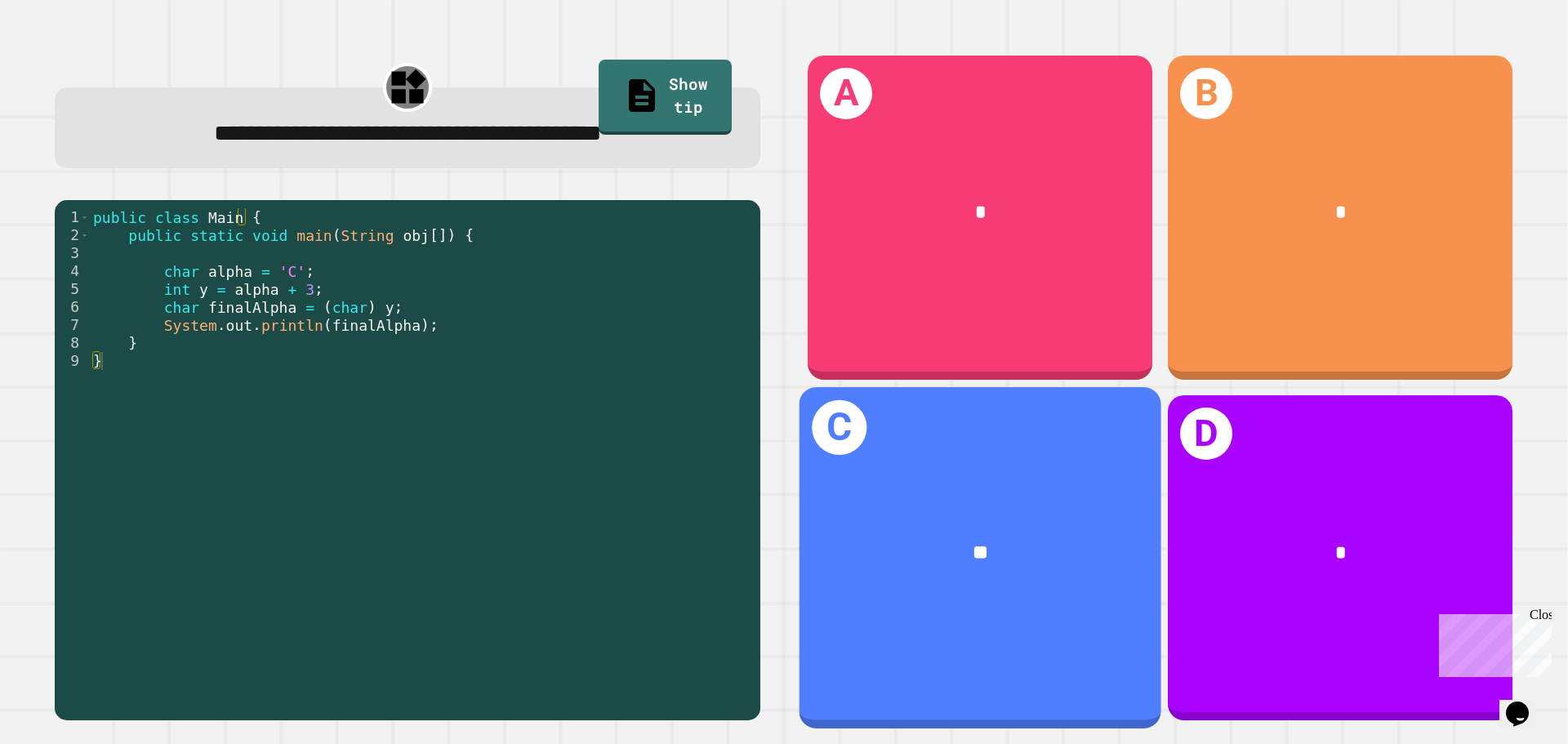
click at [851, 507] on div "**" at bounding box center [980, 554] width 361 height 109
